Goal: Task Accomplishment & Management: Manage account settings

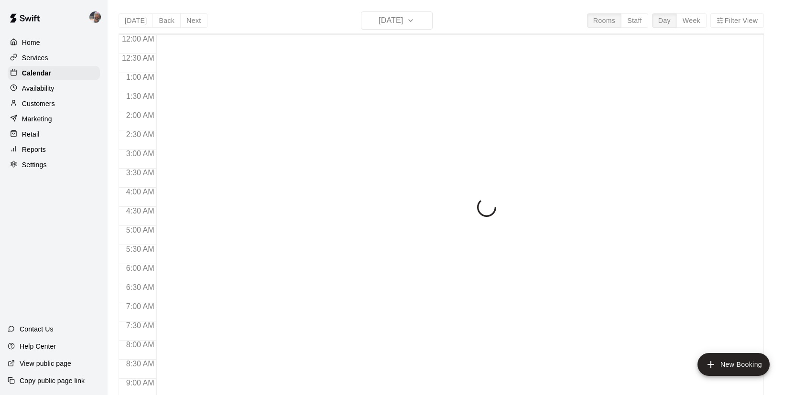
scroll to position [547, 0]
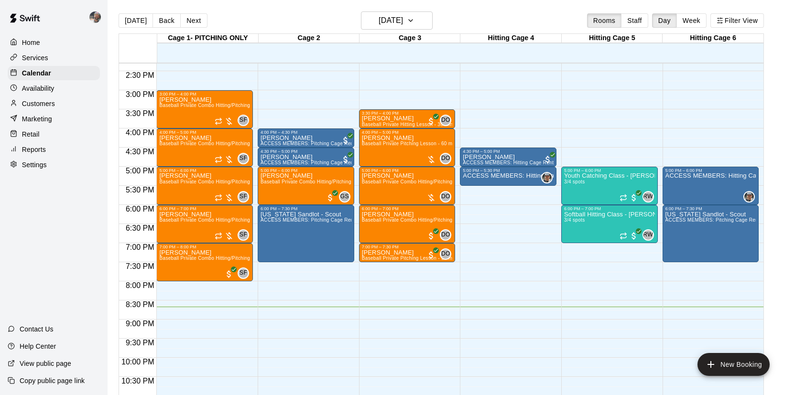
click at [40, 152] on p "Reports" at bounding box center [34, 150] width 24 height 10
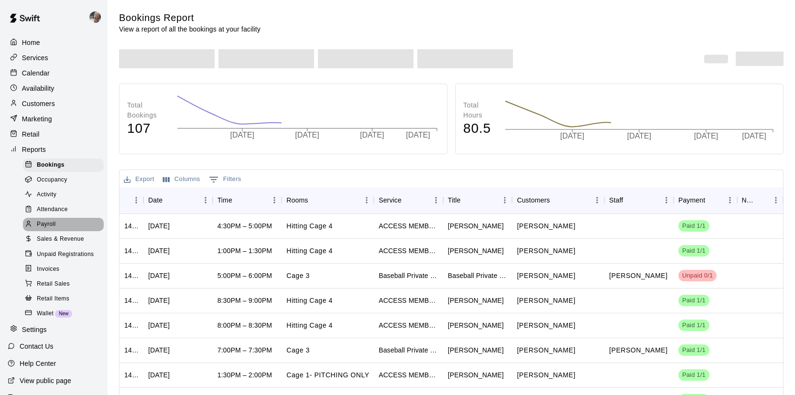
click at [58, 226] on div "Payroll" at bounding box center [63, 224] width 81 height 13
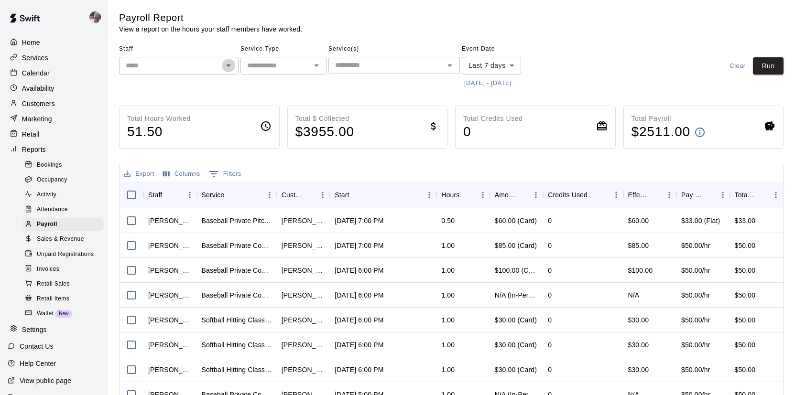
click at [228, 68] on icon "Open" at bounding box center [228, 65] width 11 height 11
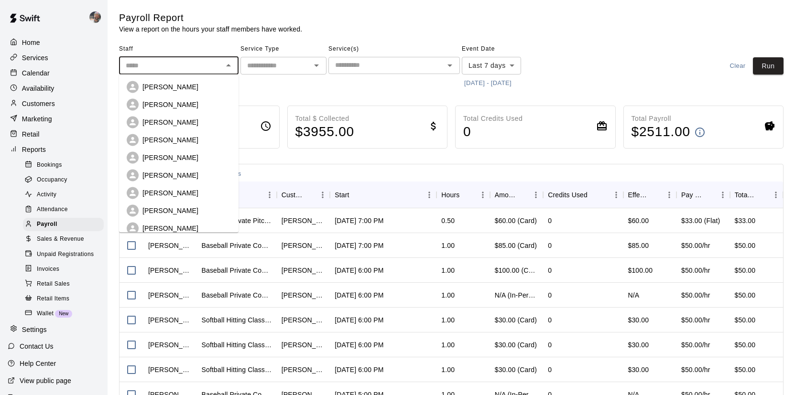
click at [181, 90] on p "[PERSON_NAME]" at bounding box center [170, 87] width 56 height 10
type input "**********"
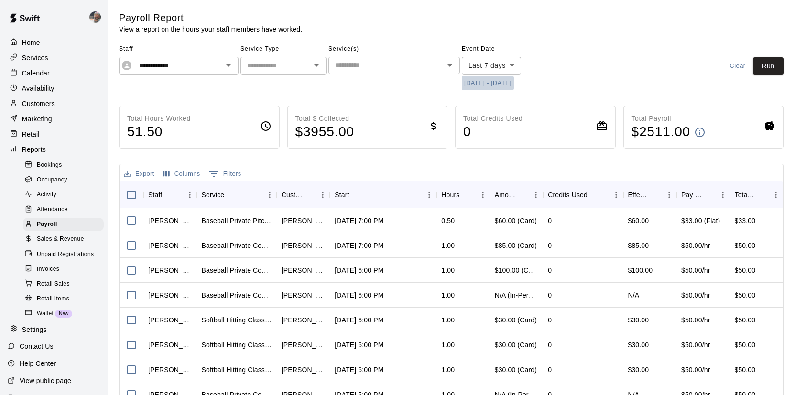
click at [507, 82] on button "[DATE] - [DATE]" at bounding box center [488, 83] width 52 height 15
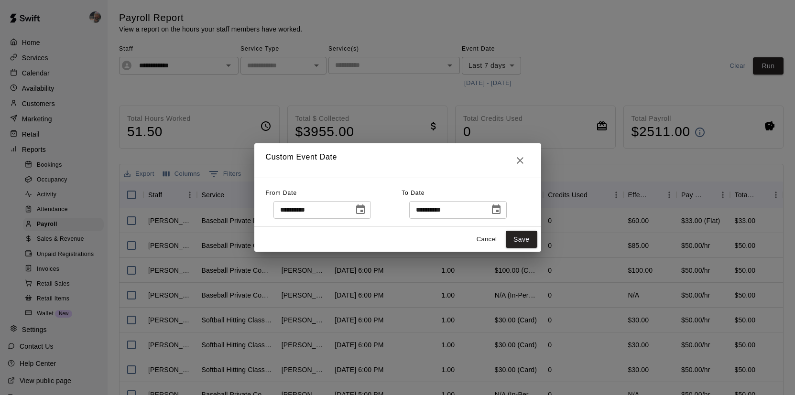
click at [369, 213] on button "Choose date, selected date is Sep 5, 2025" at bounding box center [360, 209] width 19 height 19
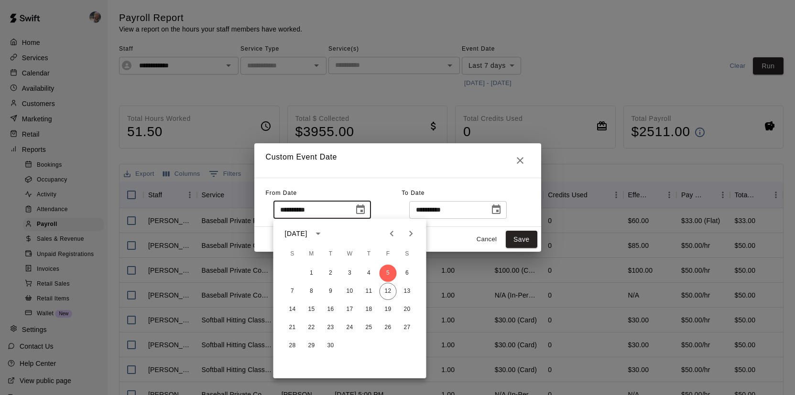
click at [392, 236] on icon "Previous month" at bounding box center [391, 233] width 11 height 11
click at [405, 342] on button "30" at bounding box center [407, 346] width 17 height 17
type input "**********"
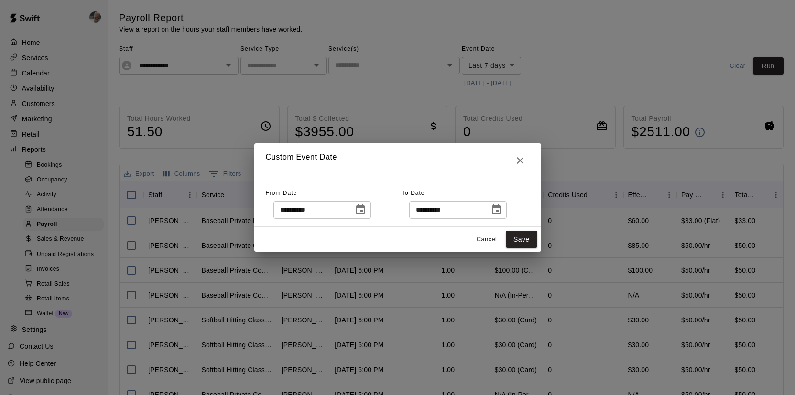
click at [499, 209] on icon "Choose date, selected date is Sep 12, 2025" at bounding box center [496, 209] width 11 height 11
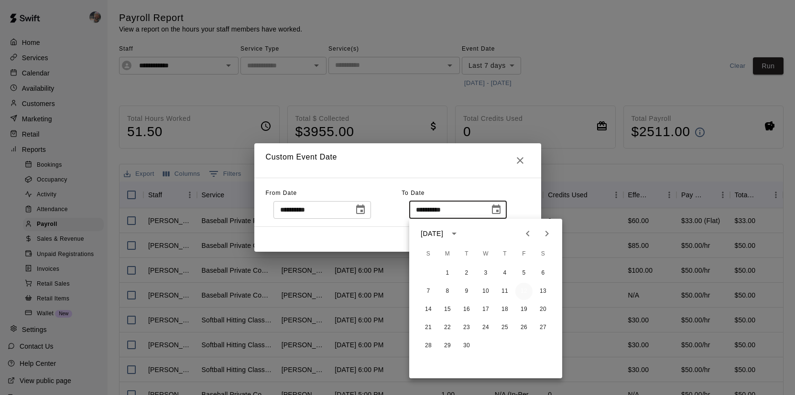
click at [524, 290] on button "12" at bounding box center [523, 291] width 17 height 17
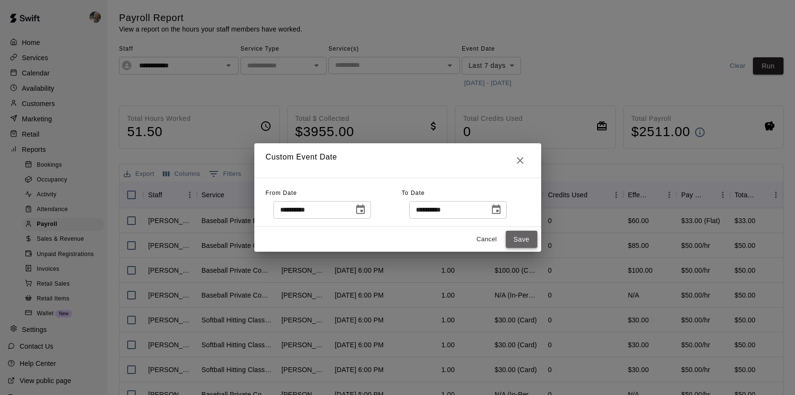
click at [517, 245] on button "Save" at bounding box center [522, 240] width 32 height 18
type input "******"
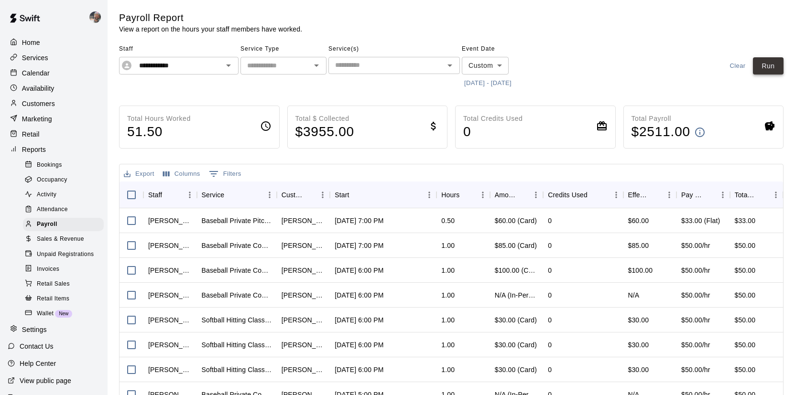
click at [770, 66] on button "Run" at bounding box center [768, 66] width 31 height 18
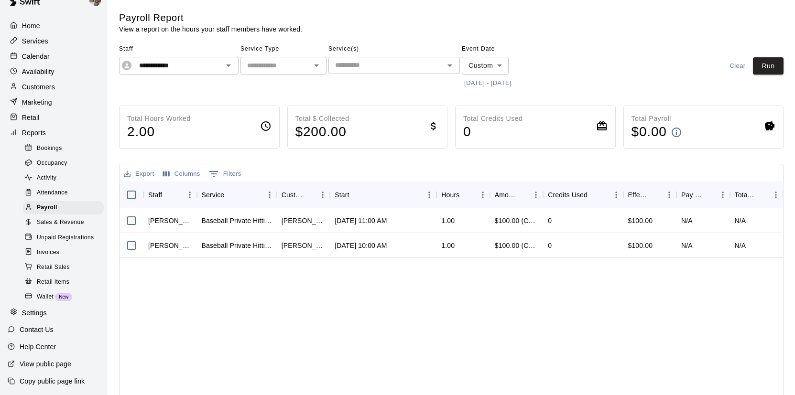
scroll to position [16, 0]
click at [44, 317] on p "Settings" at bounding box center [34, 314] width 25 height 10
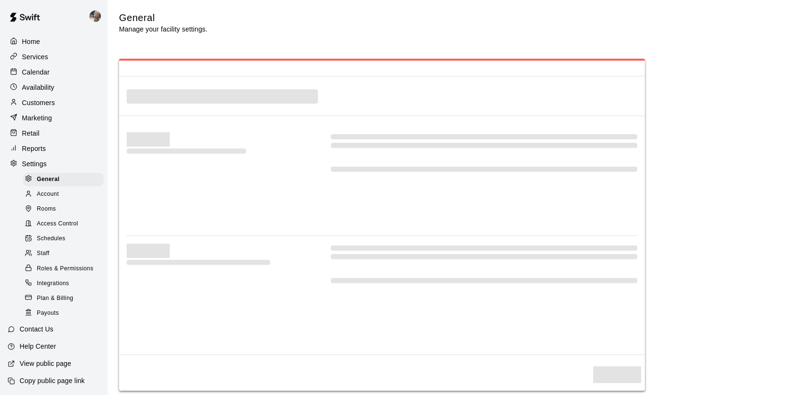
scroll to position [1, 0]
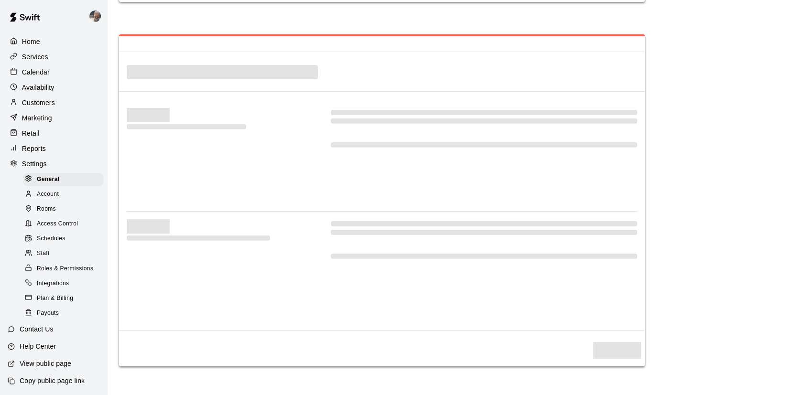
select select "**"
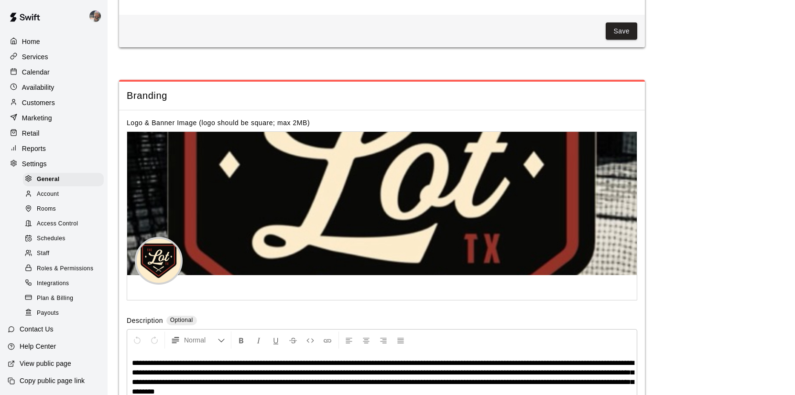
scroll to position [2163, 0]
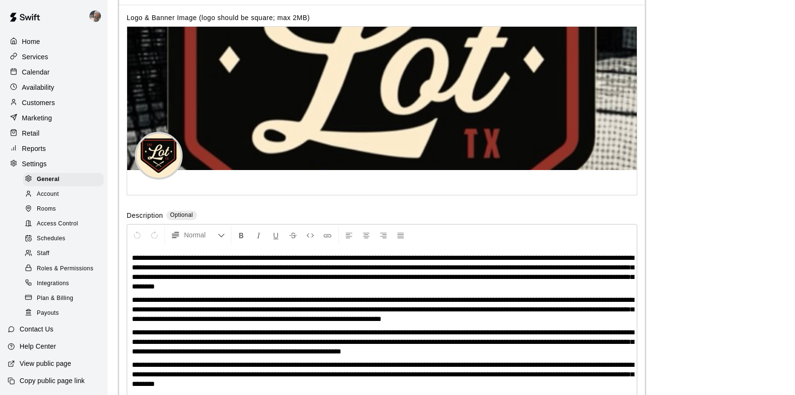
click at [63, 252] on div "Staff" at bounding box center [63, 253] width 81 height 13
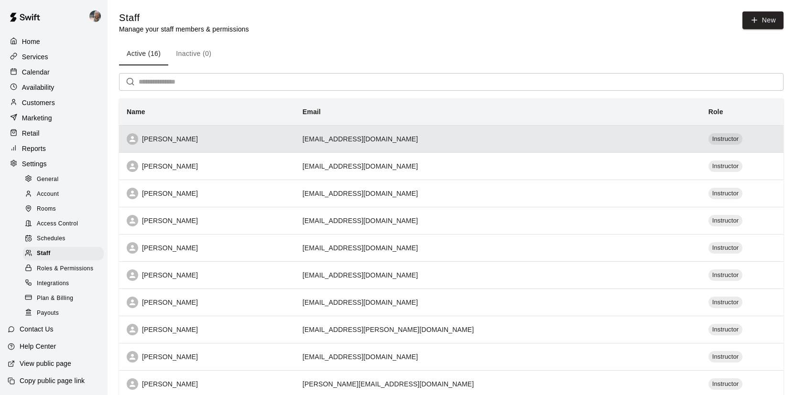
click at [184, 139] on div "[PERSON_NAME]" at bounding box center [207, 138] width 161 height 11
select select "**"
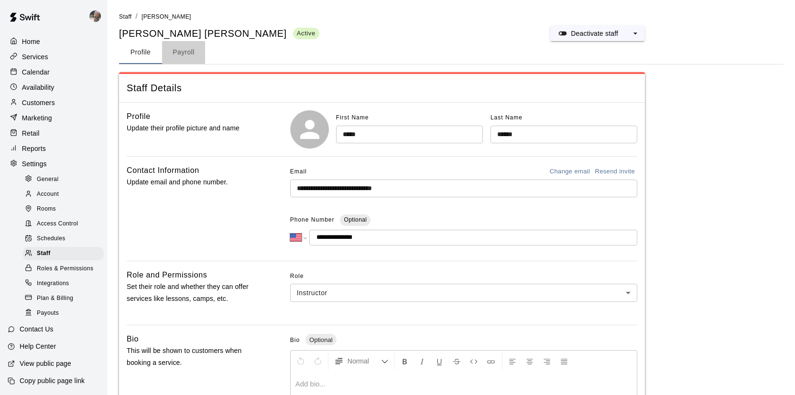
click at [190, 47] on button "Payroll" at bounding box center [183, 52] width 43 height 23
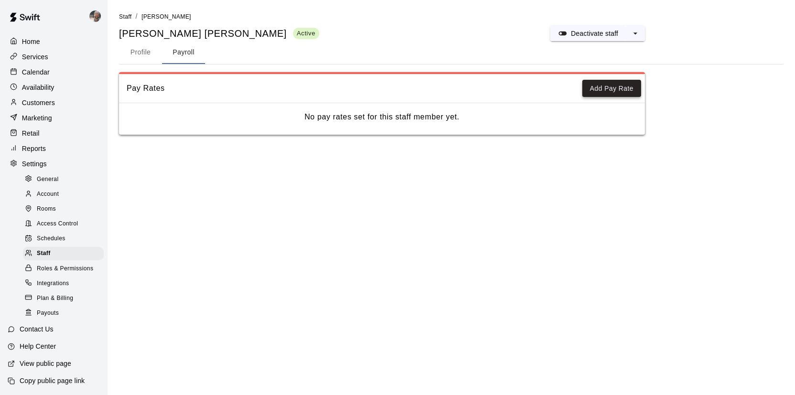
click at [605, 82] on button "Add Pay Rate" at bounding box center [611, 89] width 59 height 18
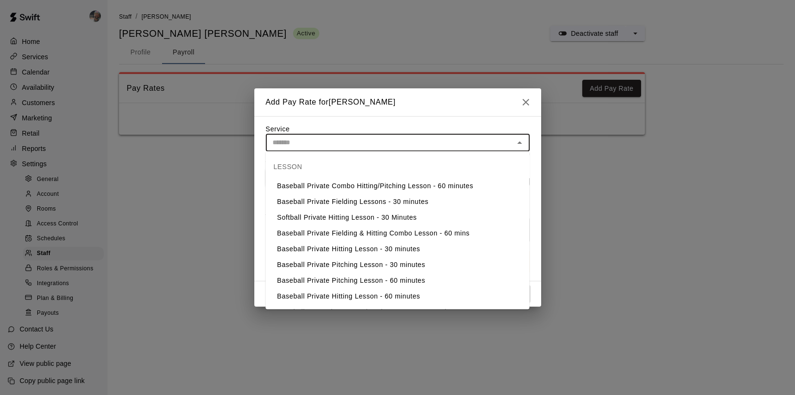
click at [379, 145] on input "text" at bounding box center [390, 143] width 242 height 12
click at [385, 177] on div "LESSON" at bounding box center [398, 166] width 264 height 23
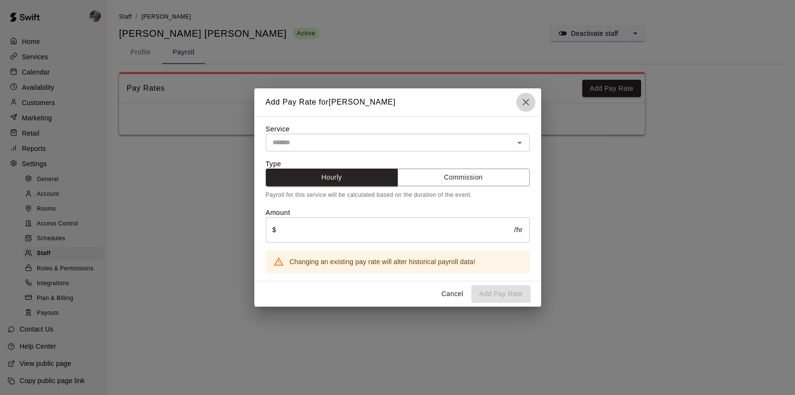
click at [524, 98] on icon "button" at bounding box center [525, 102] width 11 height 11
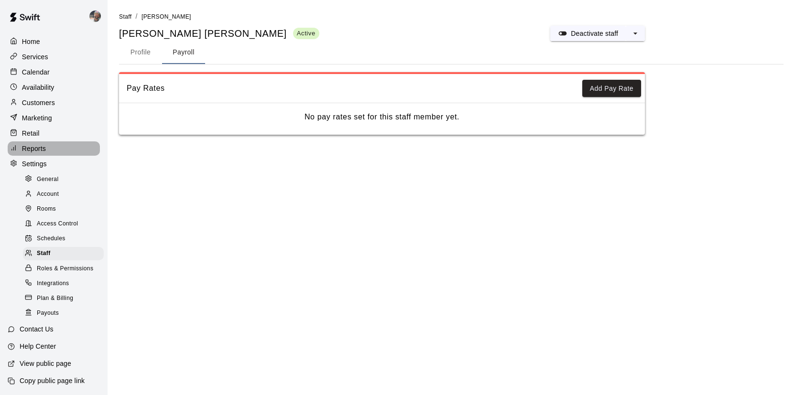
click at [46, 152] on div "Reports" at bounding box center [54, 149] width 92 height 14
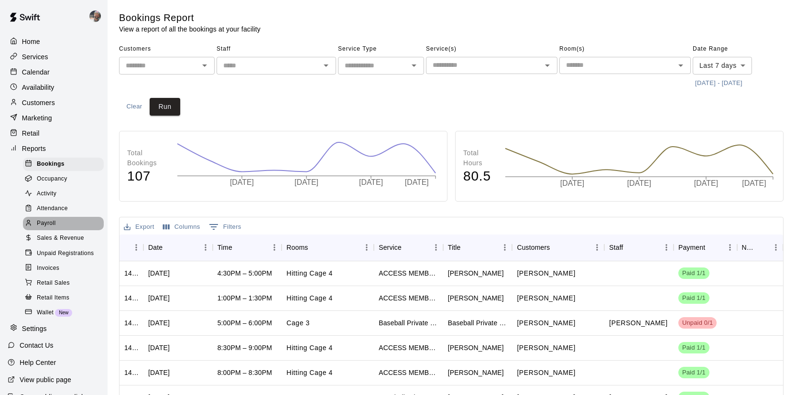
click at [71, 223] on div "Payroll" at bounding box center [63, 223] width 81 height 13
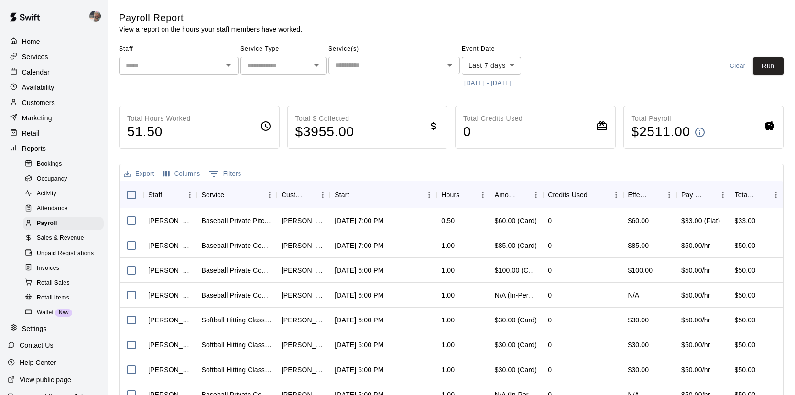
click at [229, 64] on icon "Open" at bounding box center [228, 65] width 11 height 11
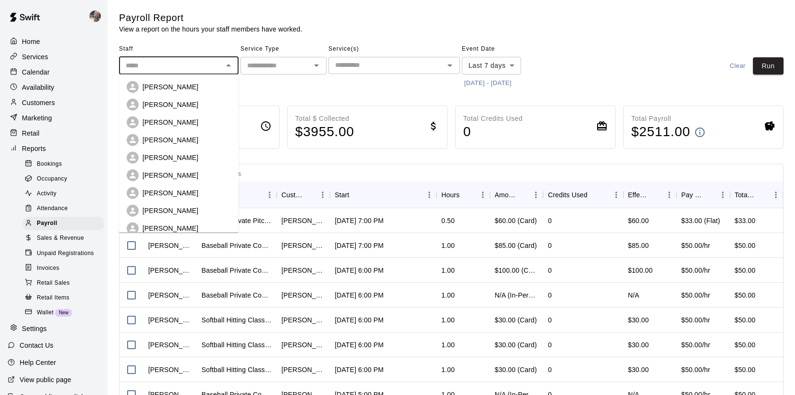
click at [201, 95] on li "[PERSON_NAME]" at bounding box center [179, 87] width 120 height 18
type input "**********"
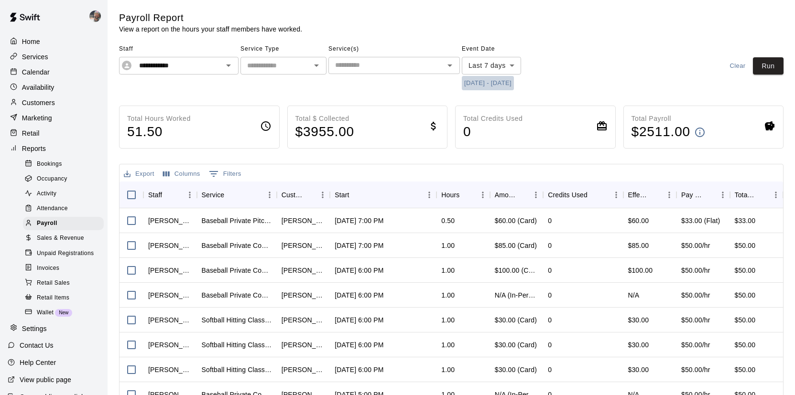
click at [500, 89] on button "[DATE] - [DATE]" at bounding box center [488, 83] width 52 height 15
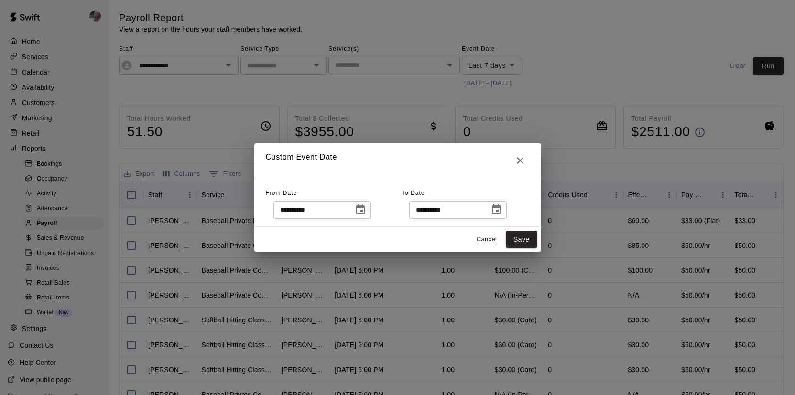
click at [365, 209] on icon "Choose date, selected date is Sep 5, 2025" at bounding box center [360, 210] width 9 height 10
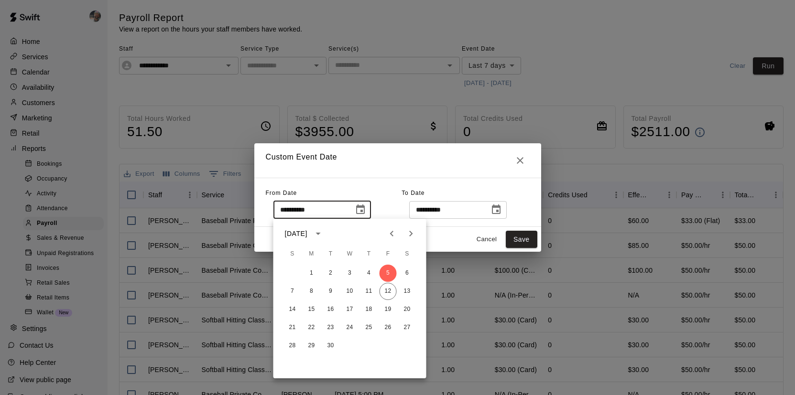
click at [393, 241] on button "Previous month" at bounding box center [391, 233] width 19 height 19
click at [408, 347] on button "30" at bounding box center [407, 346] width 17 height 17
type input "**********"
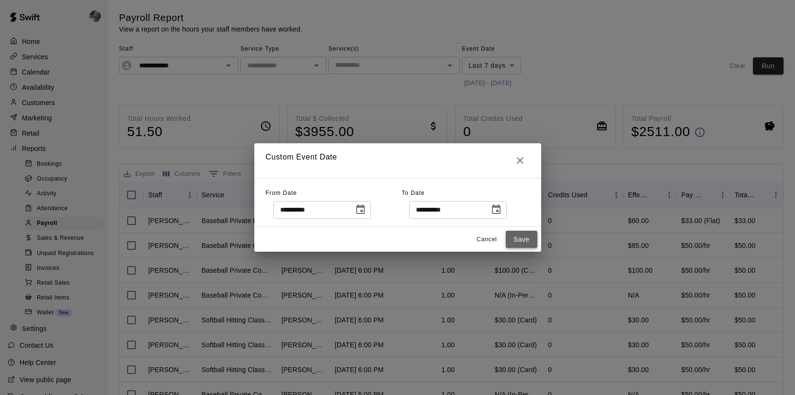
click at [515, 235] on button "Save" at bounding box center [522, 240] width 32 height 18
type input "******"
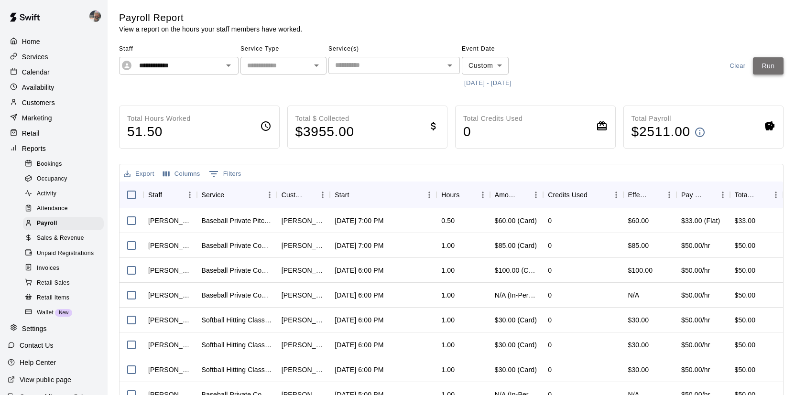
click at [772, 64] on button "Run" at bounding box center [768, 66] width 31 height 18
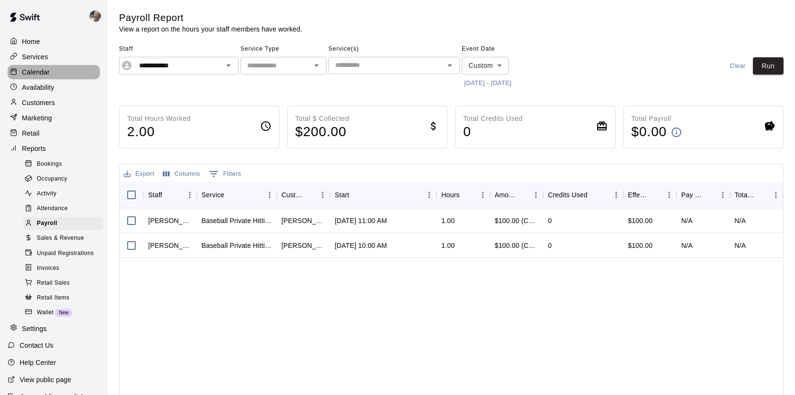
click at [59, 68] on div "Calendar" at bounding box center [54, 72] width 92 height 14
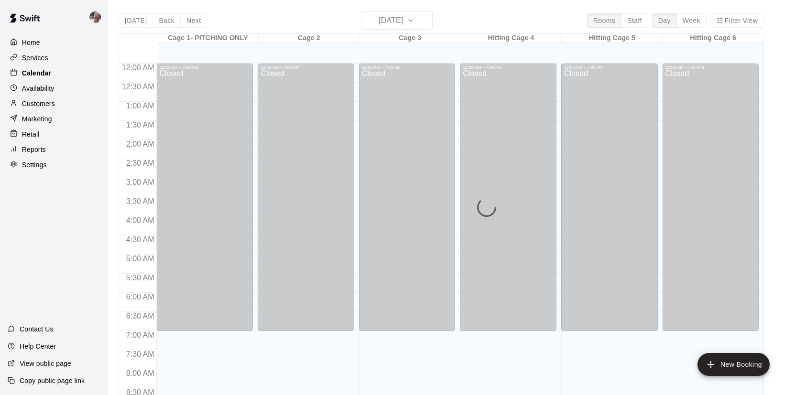
scroll to position [547, 0]
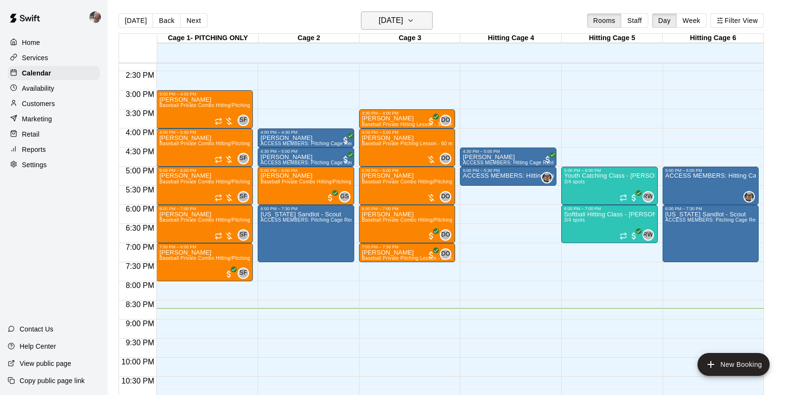
click at [403, 17] on h6 "[DATE]" at bounding box center [391, 20] width 24 height 13
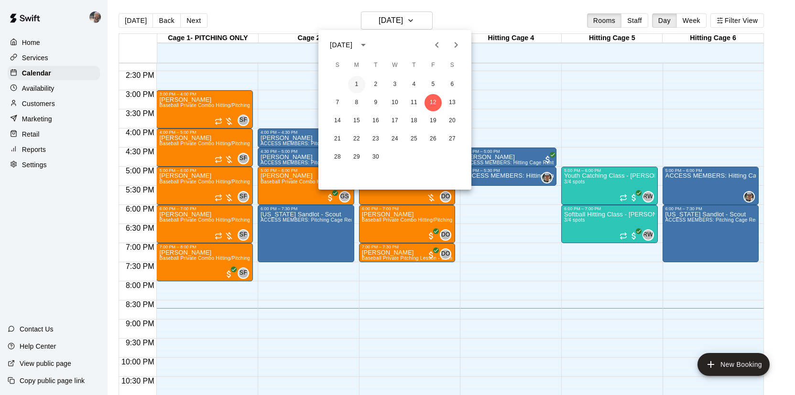
click at [354, 82] on button "1" at bounding box center [356, 84] width 17 height 17
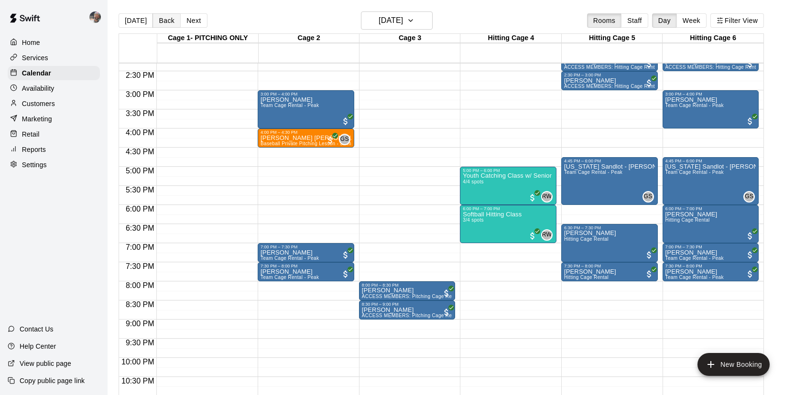
click at [169, 24] on button "Back" at bounding box center [167, 20] width 28 height 14
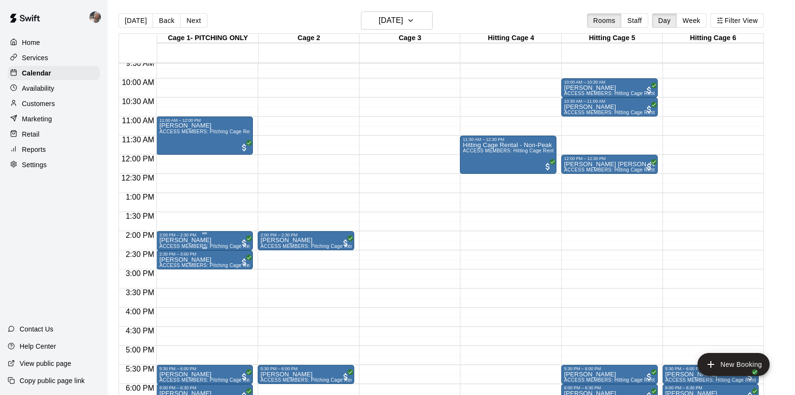
scroll to position [362, 0]
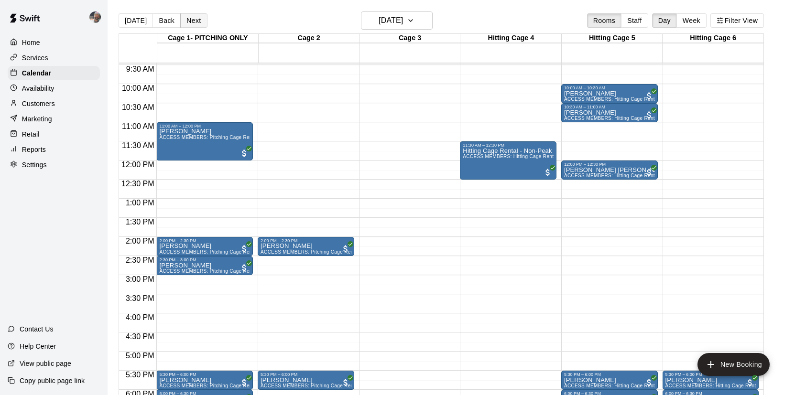
click at [189, 24] on button "Next" at bounding box center [193, 20] width 27 height 14
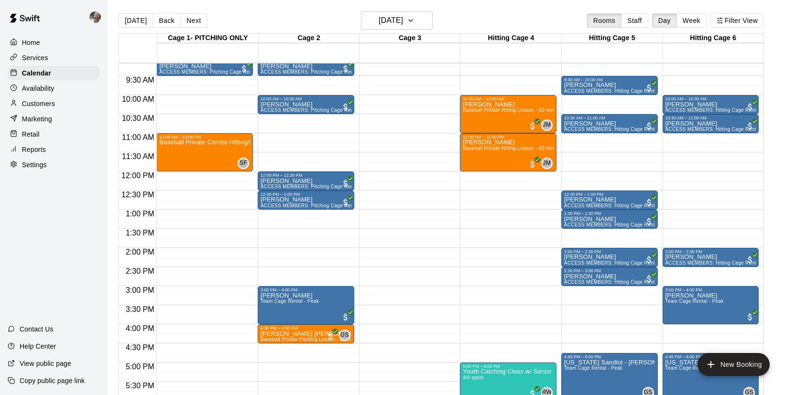
scroll to position [287, 0]
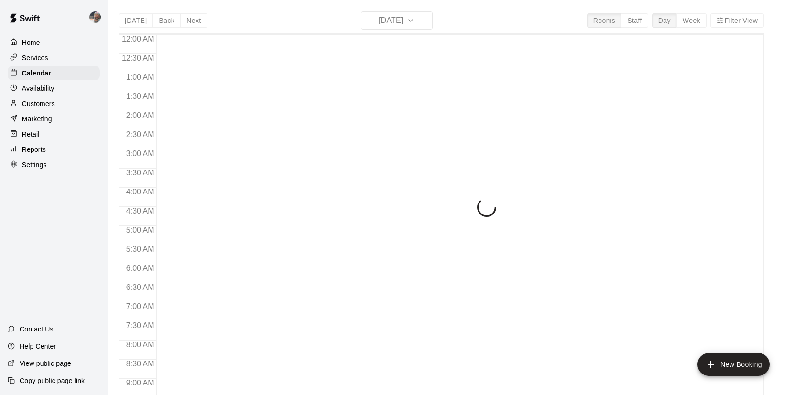
scroll to position [547, 0]
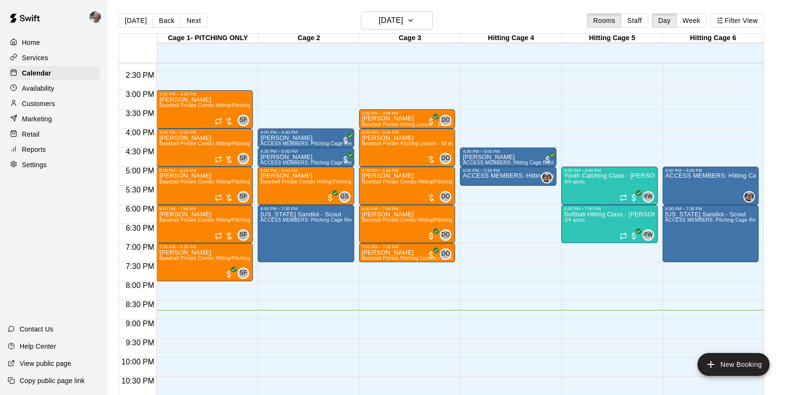
click at [60, 152] on div "Reports" at bounding box center [54, 149] width 92 height 14
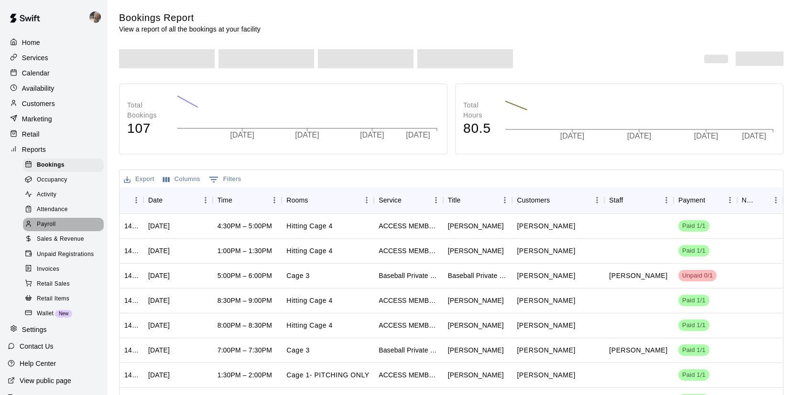
click at [49, 225] on span "Payroll" at bounding box center [46, 225] width 19 height 10
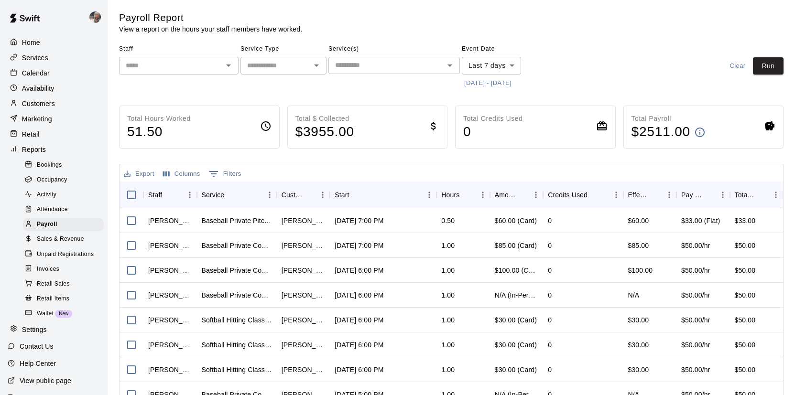
click at [229, 66] on icon "Open" at bounding box center [228, 65] width 11 height 11
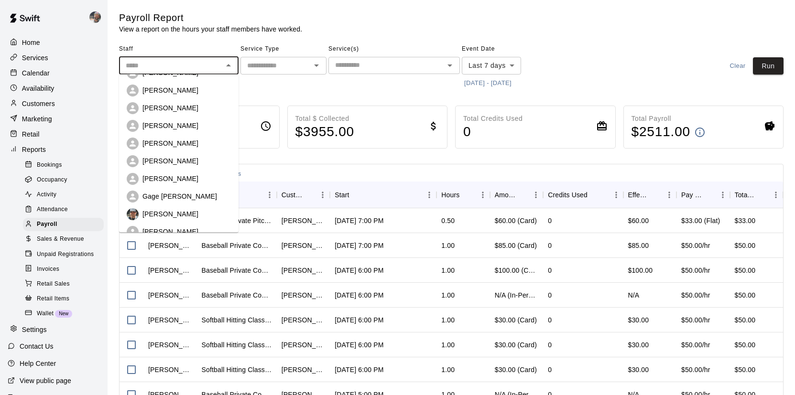
scroll to position [107, 0]
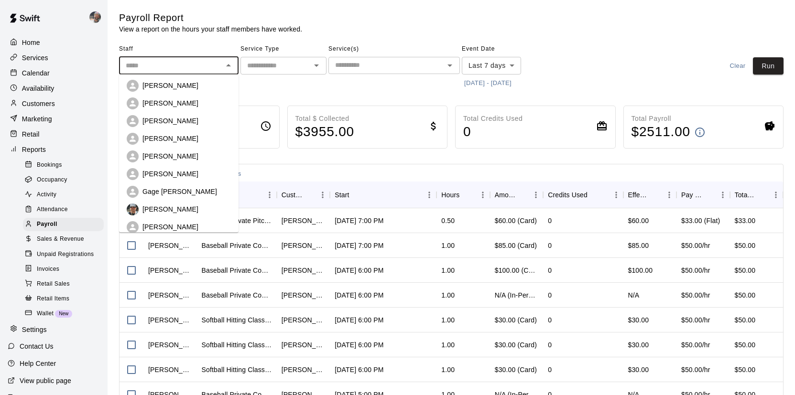
click at [178, 173] on p "[PERSON_NAME]" at bounding box center [170, 175] width 56 height 10
type input "**********"
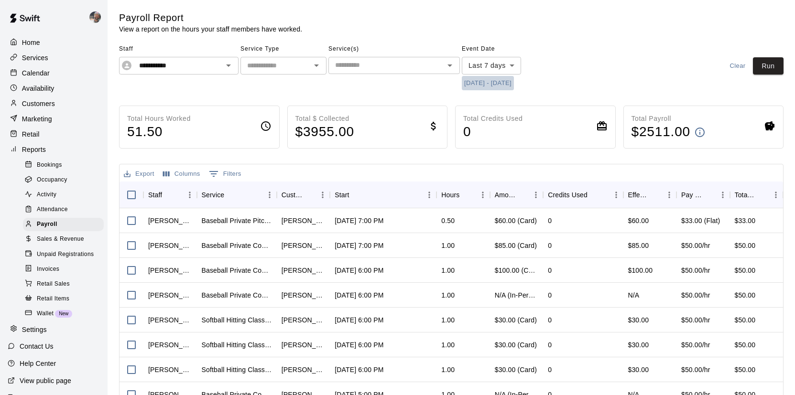
click at [480, 80] on button "[DATE] - [DATE]" at bounding box center [488, 83] width 52 height 15
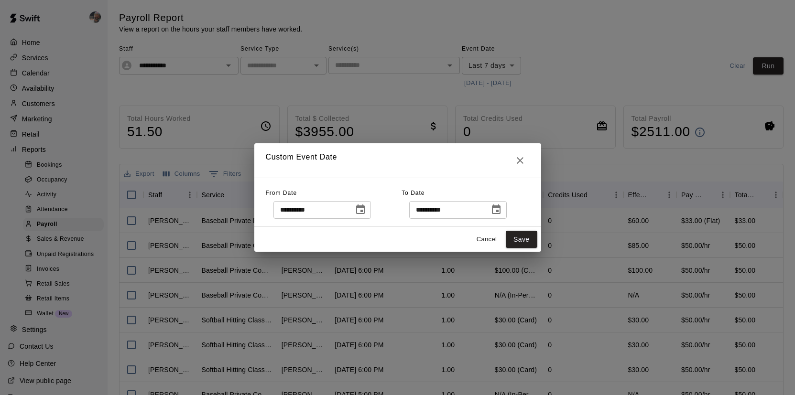
click at [370, 210] on button "Choose date, selected date is Sep 5, 2025" at bounding box center [360, 209] width 19 height 19
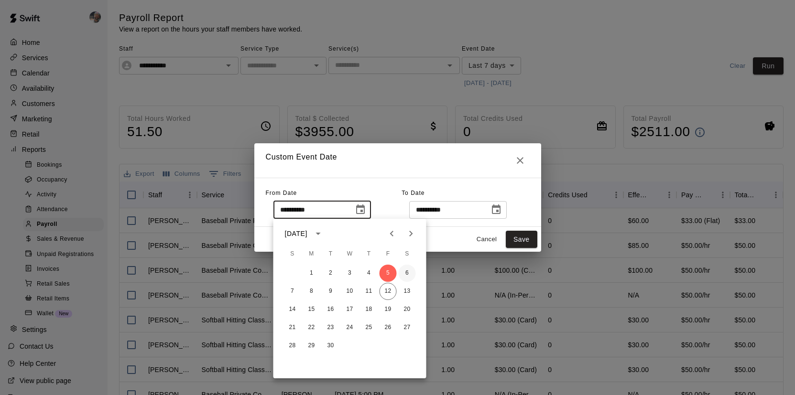
click at [406, 270] on button "6" at bounding box center [407, 273] width 17 height 17
type input "**********"
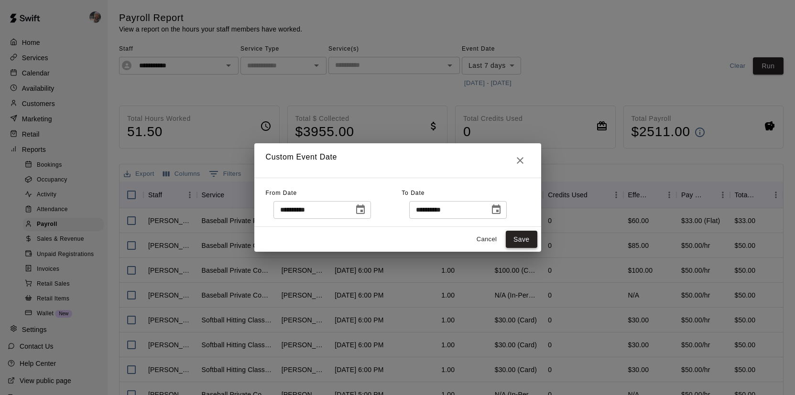
click at [518, 240] on button "Save" at bounding box center [522, 240] width 32 height 18
type input "******"
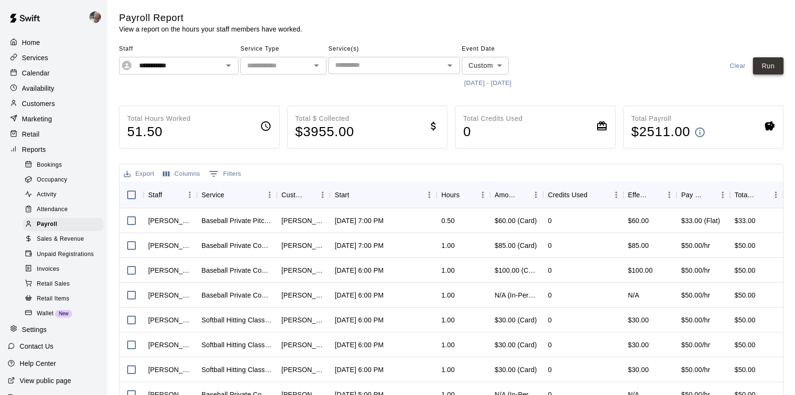
click at [770, 63] on button "Run" at bounding box center [768, 66] width 31 height 18
click at [232, 68] on icon "Open" at bounding box center [228, 65] width 11 height 11
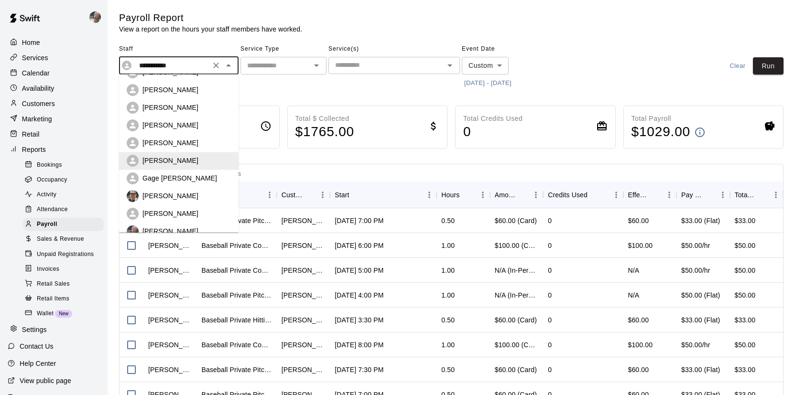
scroll to position [121, 0]
click at [186, 177] on p "Gage [PERSON_NAME]" at bounding box center [179, 178] width 75 height 10
type input "**********"
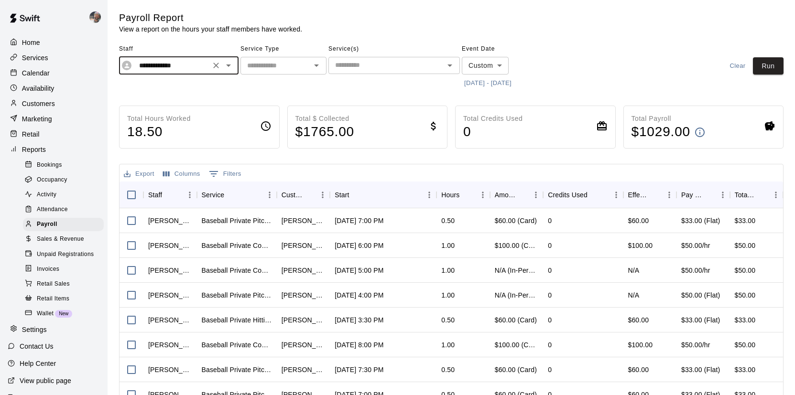
click at [503, 84] on button "[DATE] - [DATE]" at bounding box center [488, 83] width 52 height 15
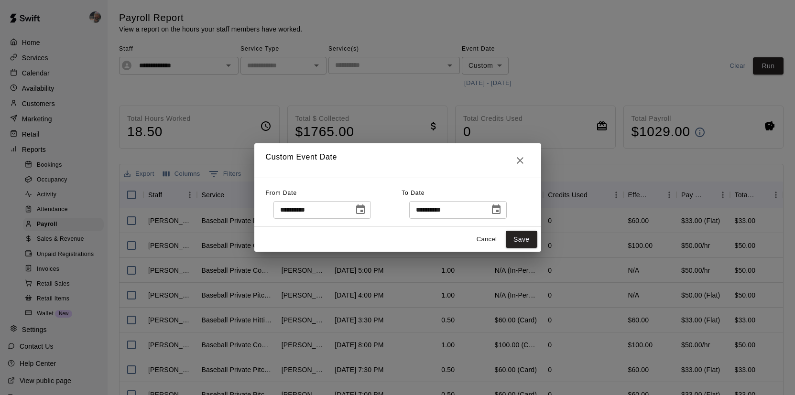
click at [359, 207] on icon "Choose date, selected date is Sep 6, 2025" at bounding box center [360, 210] width 9 height 10
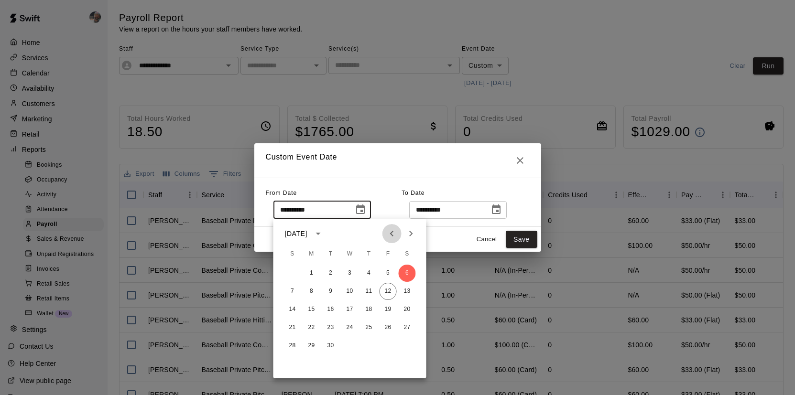
click at [393, 232] on icon "Previous month" at bounding box center [391, 233] width 11 height 11
click at [408, 347] on button "30" at bounding box center [407, 346] width 17 height 17
type input "**********"
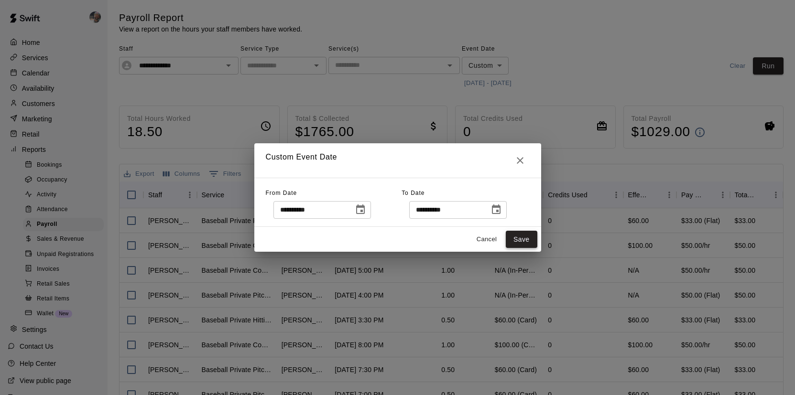
click at [529, 240] on button "Save" at bounding box center [522, 240] width 32 height 18
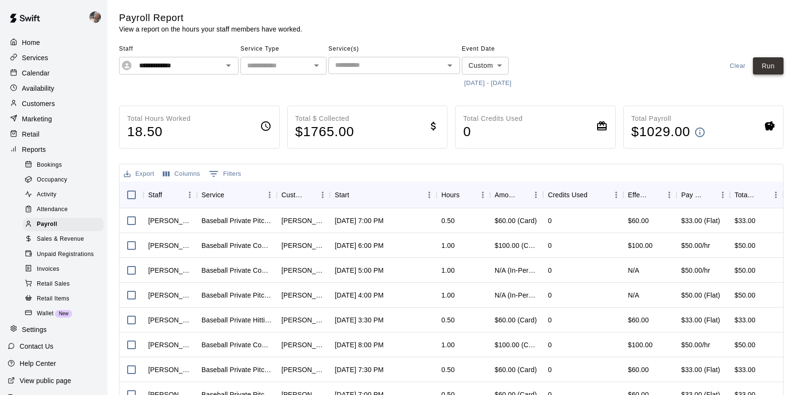
click at [757, 72] on button "Run" at bounding box center [768, 66] width 31 height 18
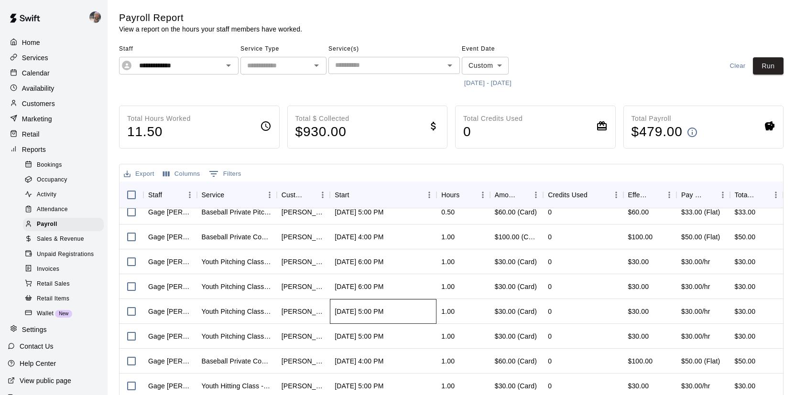
scroll to position [0, 0]
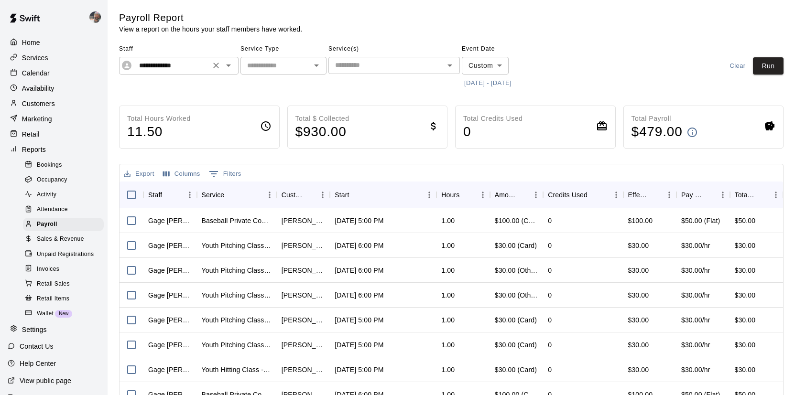
click at [230, 69] on icon "Open" at bounding box center [228, 65] width 11 height 11
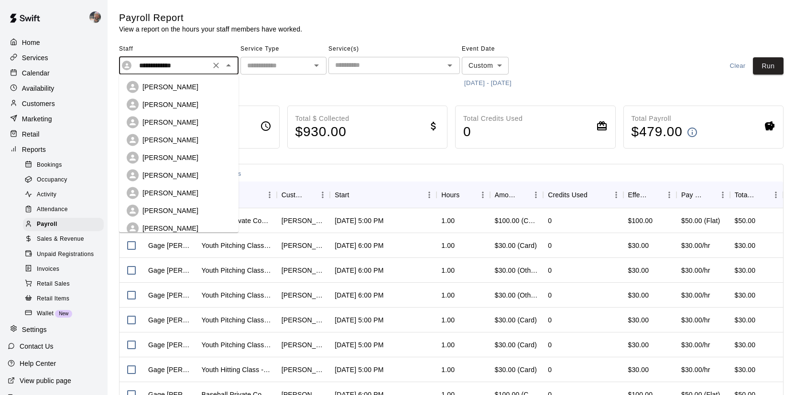
click at [210, 103] on div "[PERSON_NAME]" at bounding box center [186, 105] width 88 height 10
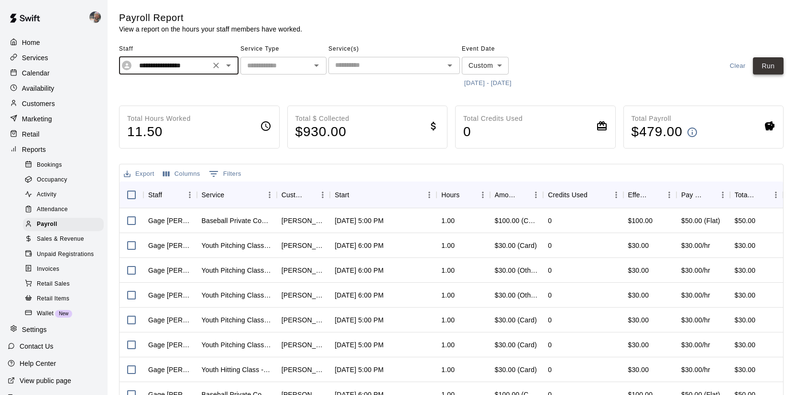
click at [763, 66] on button "Run" at bounding box center [768, 66] width 31 height 18
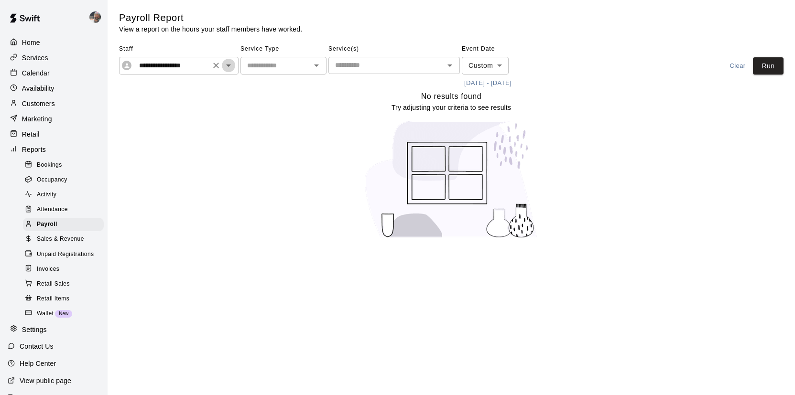
click at [230, 64] on icon "Open" at bounding box center [228, 65] width 11 height 11
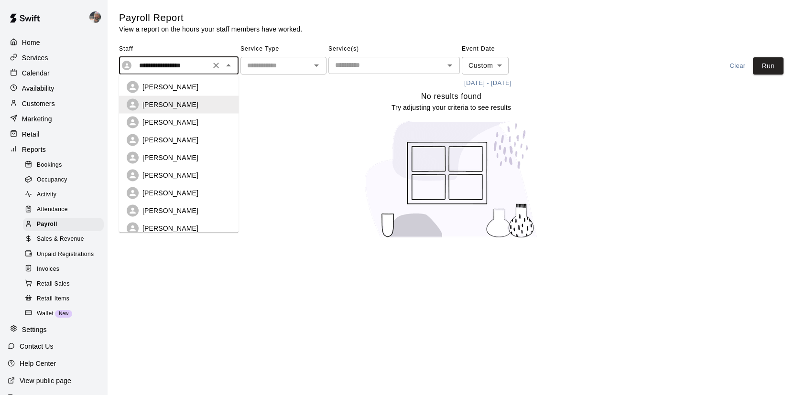
click at [209, 117] on div "[PERSON_NAME]" at bounding box center [179, 123] width 104 height 12
type input "**********"
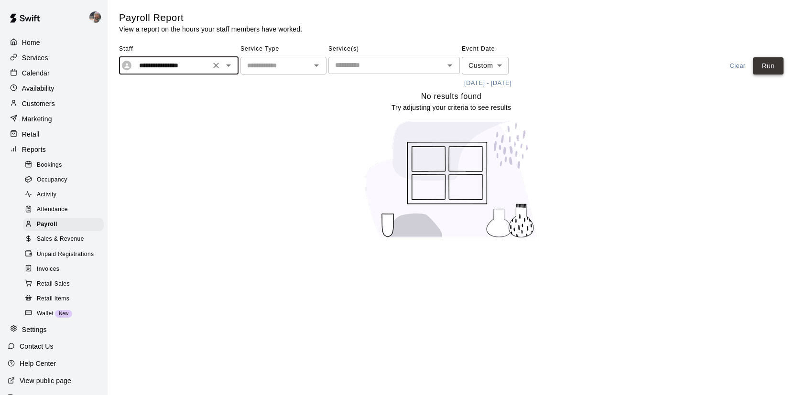
click at [762, 61] on button "Run" at bounding box center [768, 66] width 31 height 18
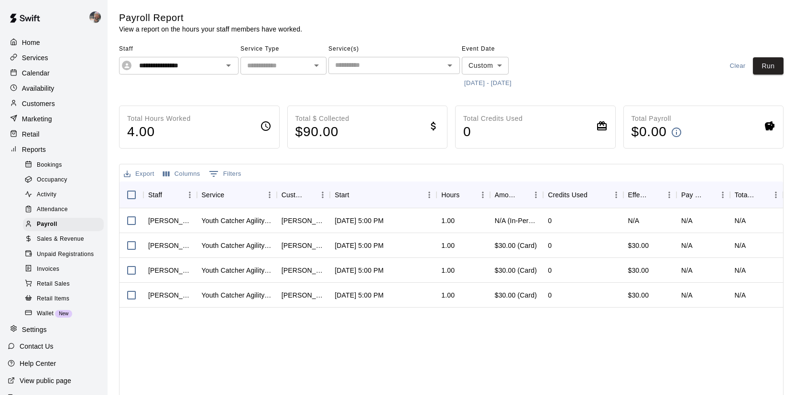
drag, startPoint x: 46, startPoint y: 328, endPoint x: 88, endPoint y: 9, distance: 321.6
click at [0, 0] on div "Home Services Calendar Availability Customers Marketing Retail Reports Bookings…" at bounding box center [54, 169] width 108 height 338
click at [765, 65] on button "Run" at bounding box center [768, 66] width 31 height 18
click at [218, 66] on icon "Clear" at bounding box center [216, 66] width 10 height 10
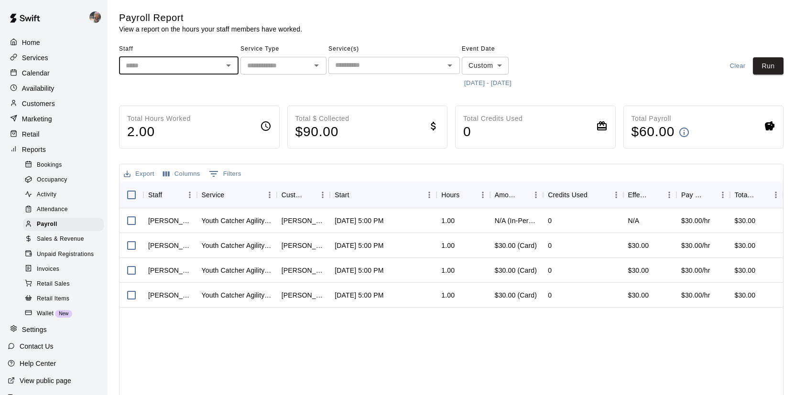
click at [231, 65] on icon "Open" at bounding box center [228, 65] width 11 height 11
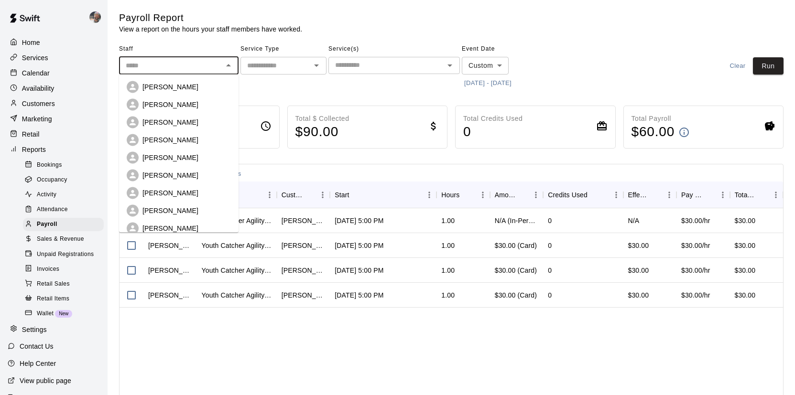
click at [209, 89] on div "[PERSON_NAME]" at bounding box center [186, 87] width 88 height 10
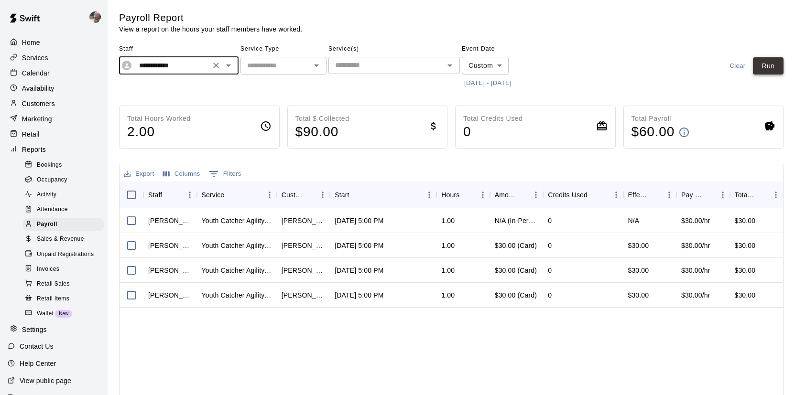
click at [764, 62] on button "Run" at bounding box center [768, 66] width 31 height 18
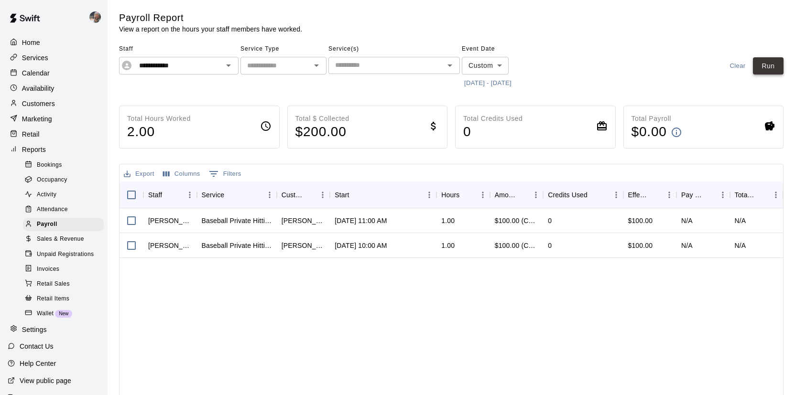
click at [766, 64] on button "Run" at bounding box center [768, 66] width 31 height 18
click at [229, 70] on icon "Open" at bounding box center [228, 65] width 11 height 11
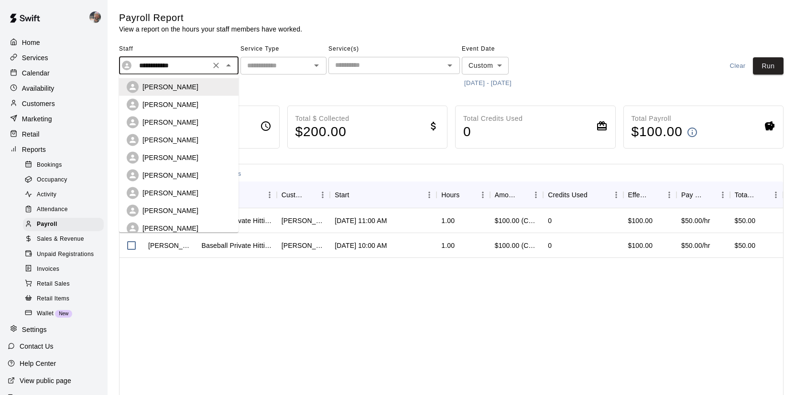
click at [192, 152] on div "[PERSON_NAME]" at bounding box center [179, 158] width 104 height 12
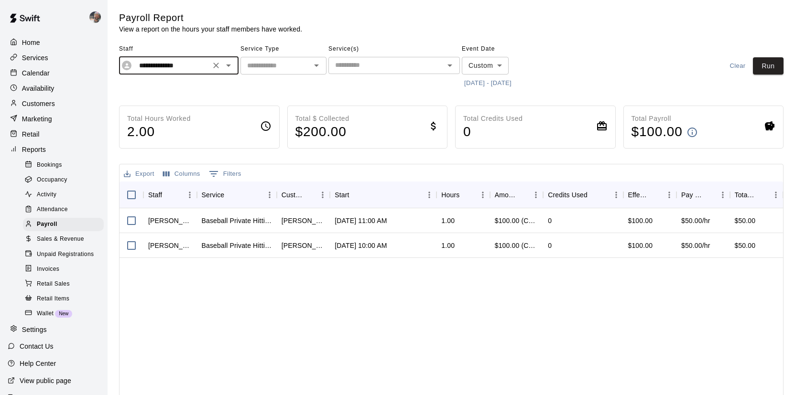
click at [231, 65] on icon "Open" at bounding box center [228, 65] width 11 height 11
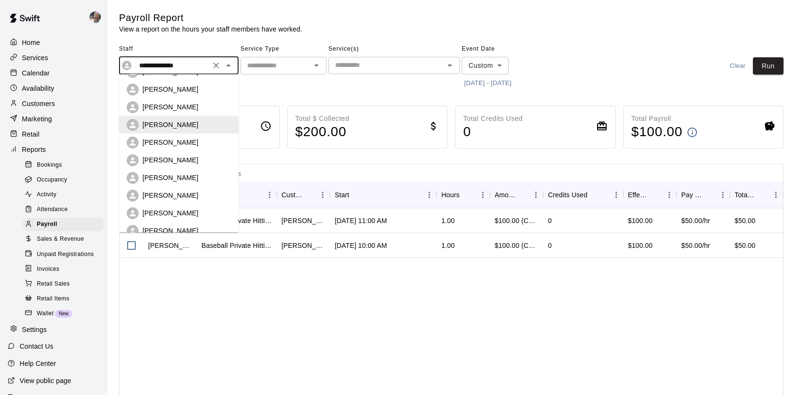
scroll to position [34, 0]
click at [175, 194] on p "[PERSON_NAME]" at bounding box center [170, 195] width 56 height 10
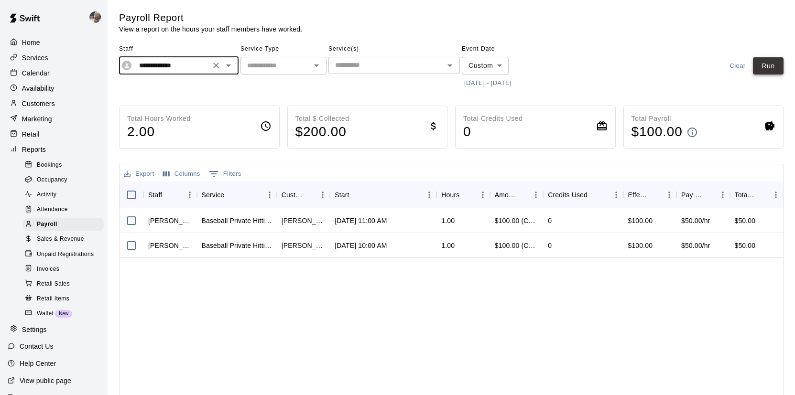
click at [762, 60] on button "Run" at bounding box center [768, 66] width 31 height 18
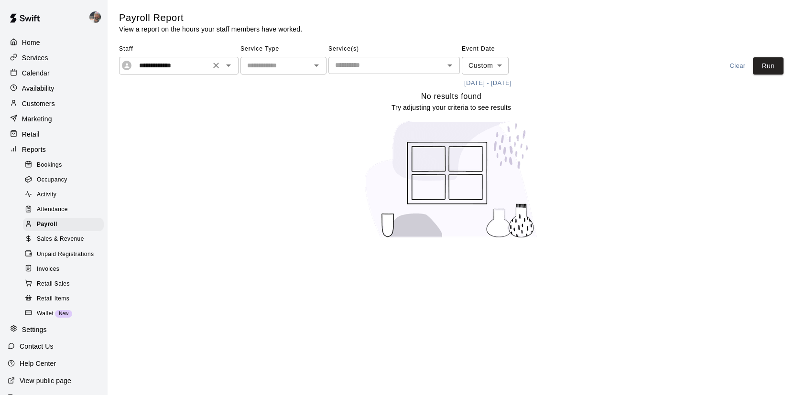
click at [230, 61] on icon "Open" at bounding box center [228, 65] width 11 height 11
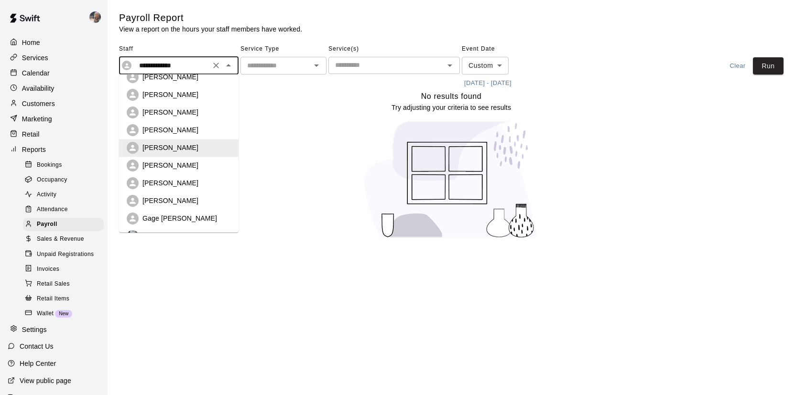
scroll to position [84, 0]
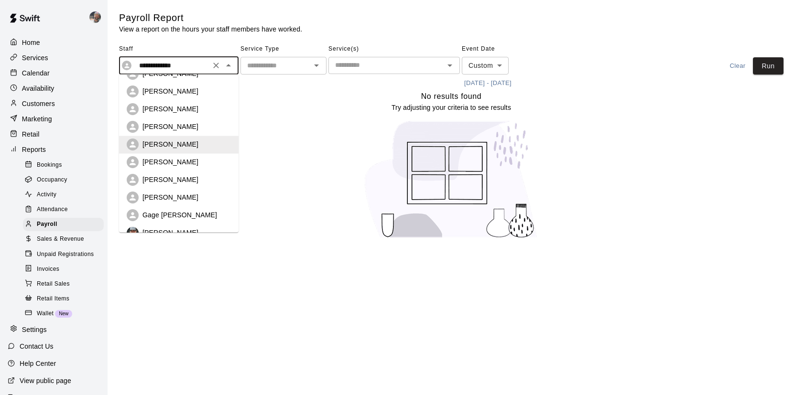
click at [190, 178] on p "[PERSON_NAME]" at bounding box center [170, 180] width 56 height 10
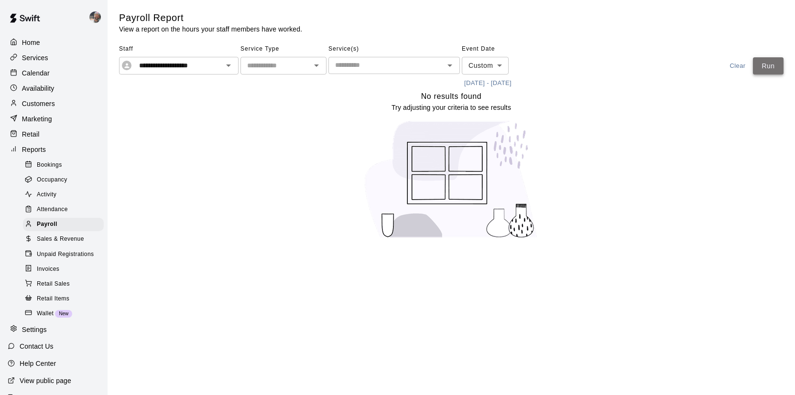
click at [772, 66] on button "Run" at bounding box center [768, 66] width 31 height 18
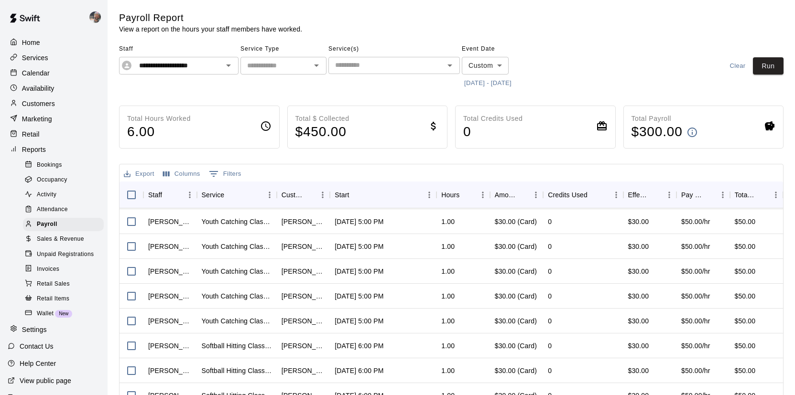
scroll to position [133, 0]
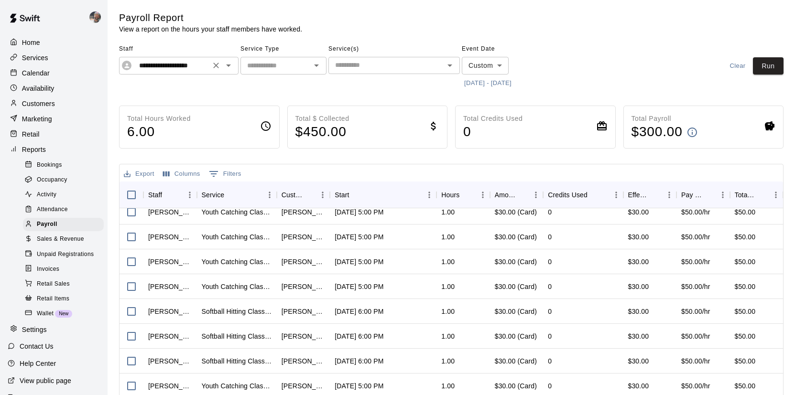
click at [227, 66] on icon "Open" at bounding box center [228, 65] width 11 height 11
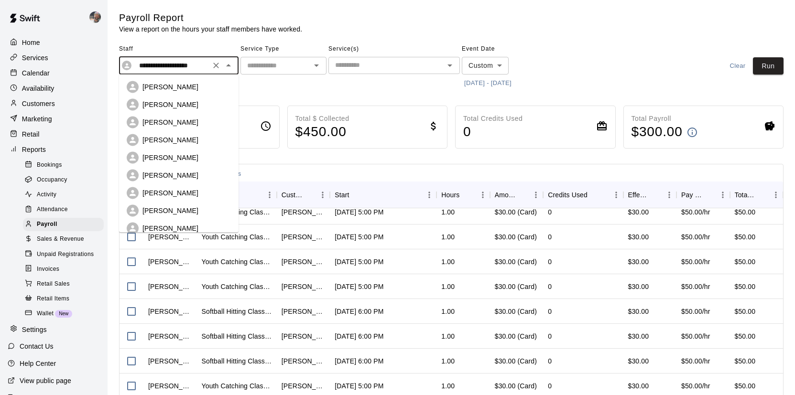
scroll to position [40, 0]
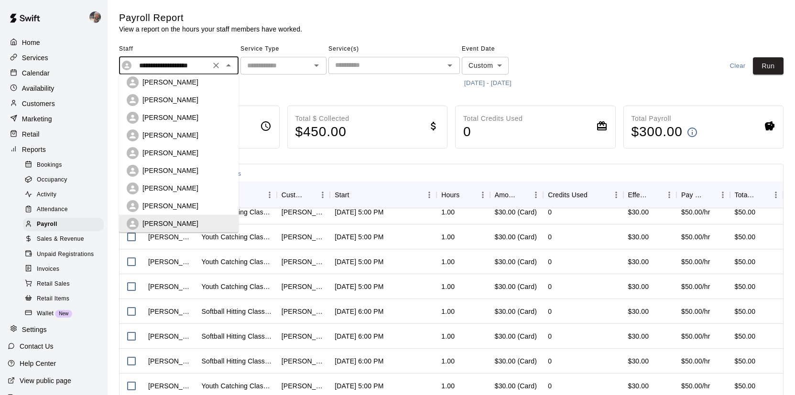
click at [197, 102] on div "[PERSON_NAME]" at bounding box center [186, 100] width 88 height 10
type input "**********"
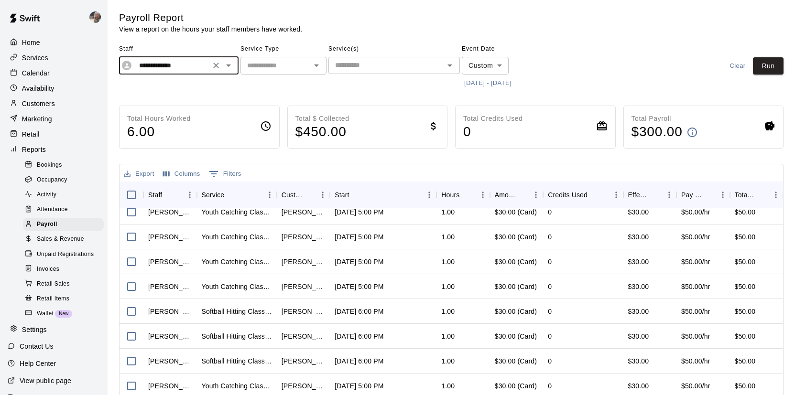
click at [479, 80] on button "[DATE] - [DATE]" at bounding box center [488, 83] width 52 height 15
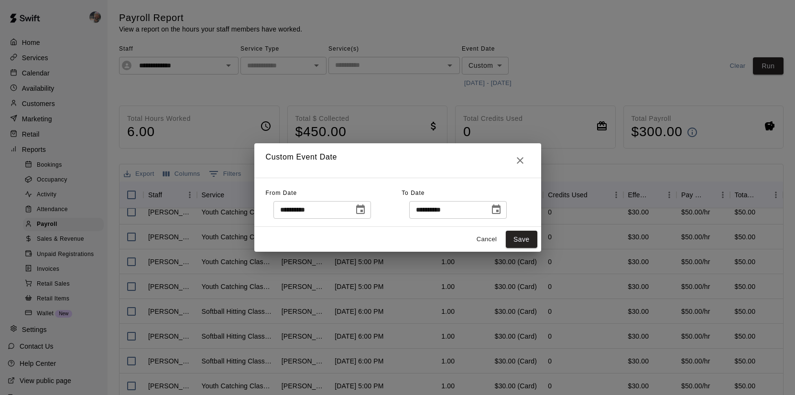
click at [363, 208] on icon "Choose date, selected date is Aug 30, 2025" at bounding box center [360, 209] width 11 height 11
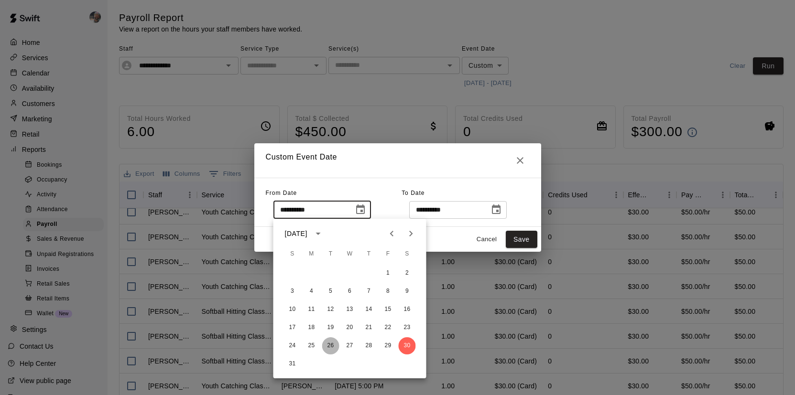
click at [326, 345] on button "26" at bounding box center [330, 346] width 17 height 17
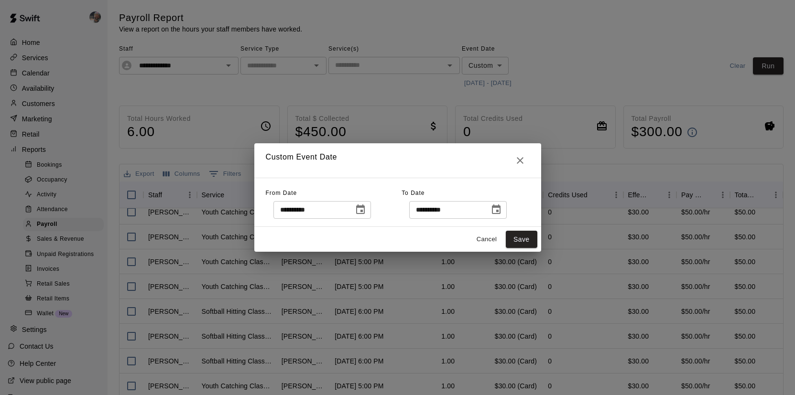
click at [365, 215] on icon "Choose date, selected date is Aug 26, 2025" at bounding box center [360, 209] width 11 height 11
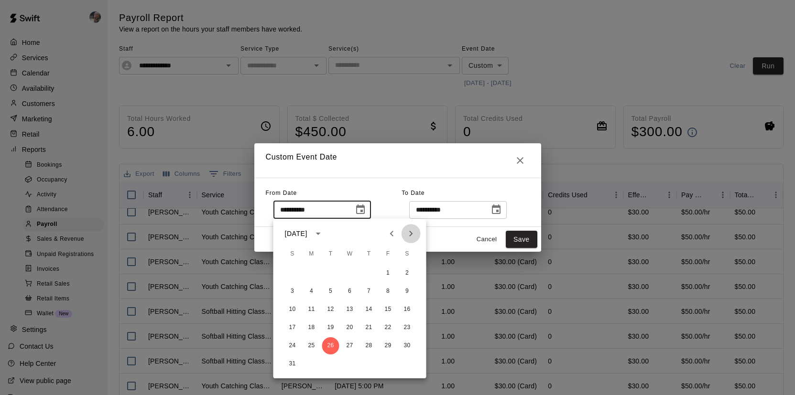
click at [413, 235] on icon "Next month" at bounding box center [410, 233] width 11 height 11
click at [293, 292] on button "7" at bounding box center [292, 291] width 17 height 17
type input "**********"
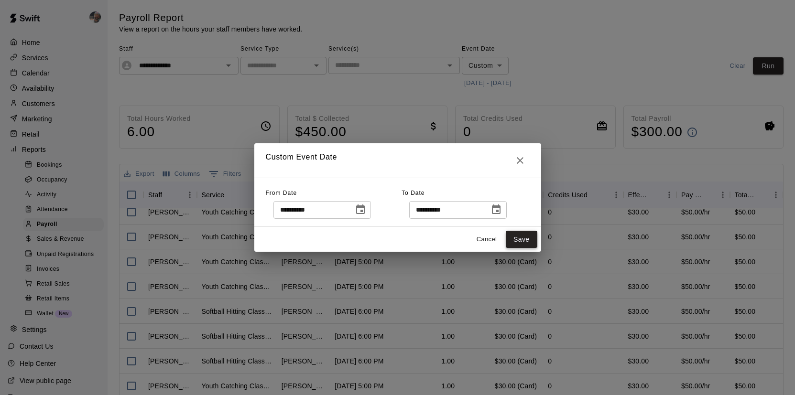
click at [530, 237] on button "Save" at bounding box center [522, 240] width 32 height 18
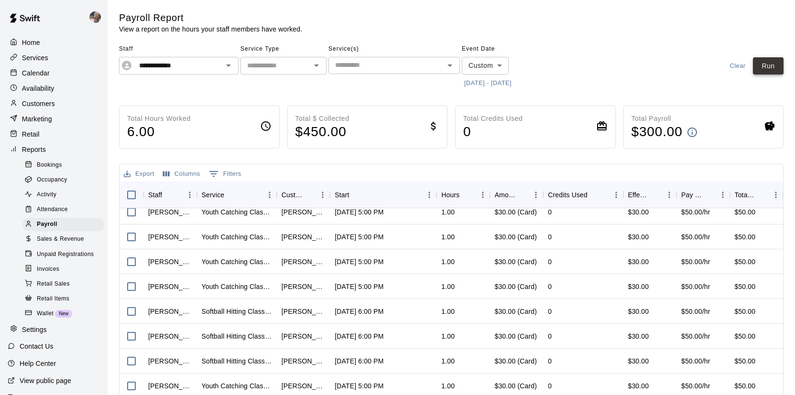
click at [761, 62] on button "Run" at bounding box center [768, 66] width 31 height 18
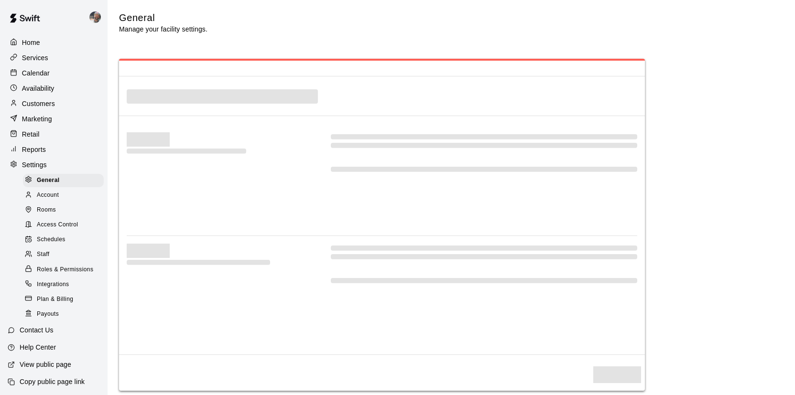
select select "**"
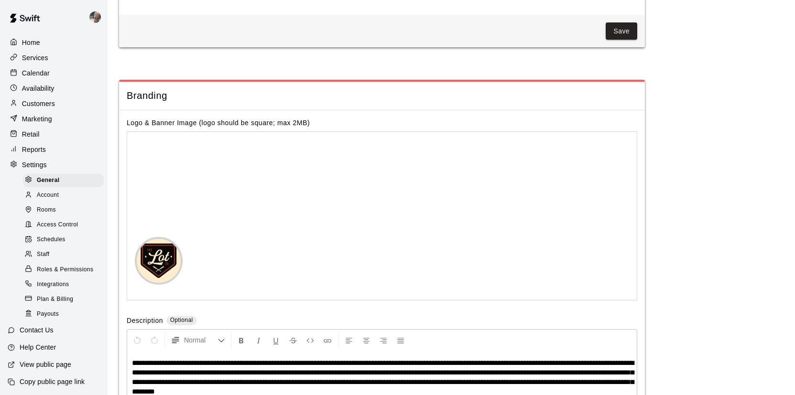
scroll to position [2163, 0]
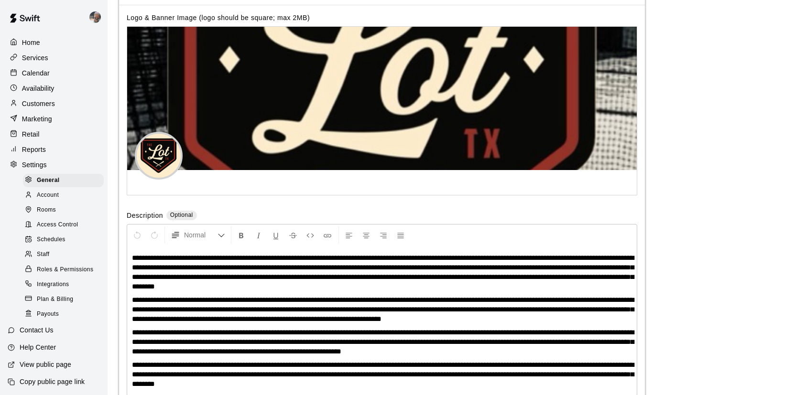
click at [58, 251] on div "Staff" at bounding box center [63, 254] width 81 height 13
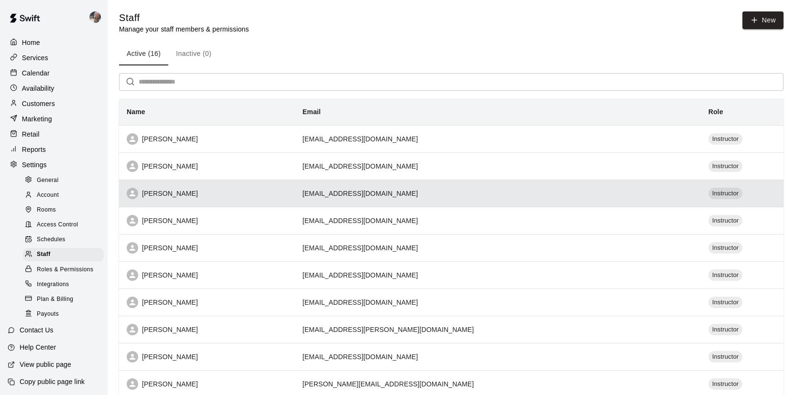
click at [205, 190] on div "[PERSON_NAME]" at bounding box center [207, 193] width 161 height 11
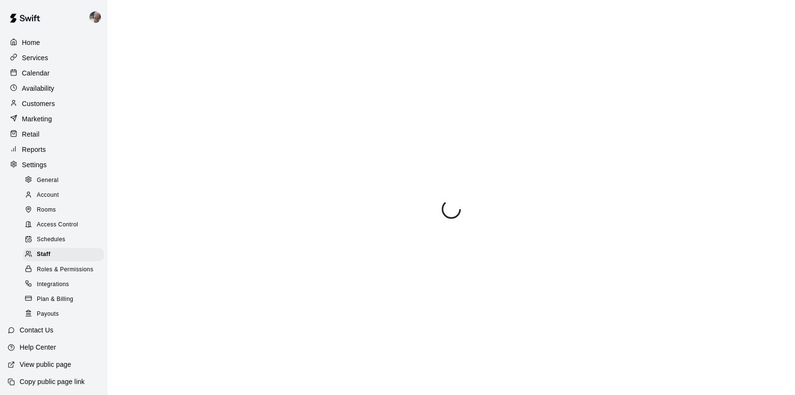
select select "**"
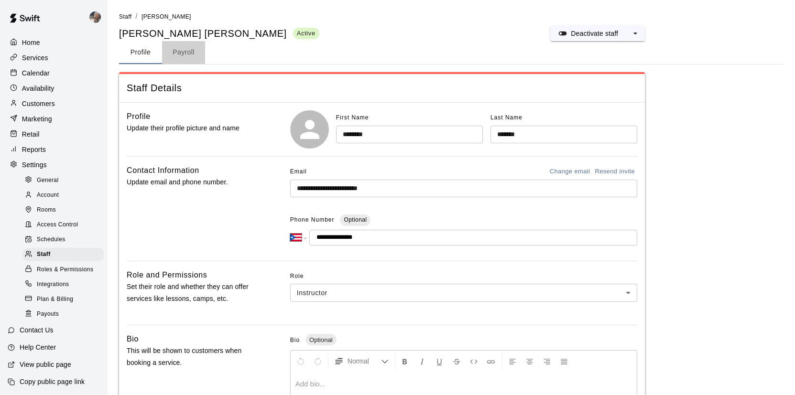
click at [186, 57] on button "Payroll" at bounding box center [183, 52] width 43 height 23
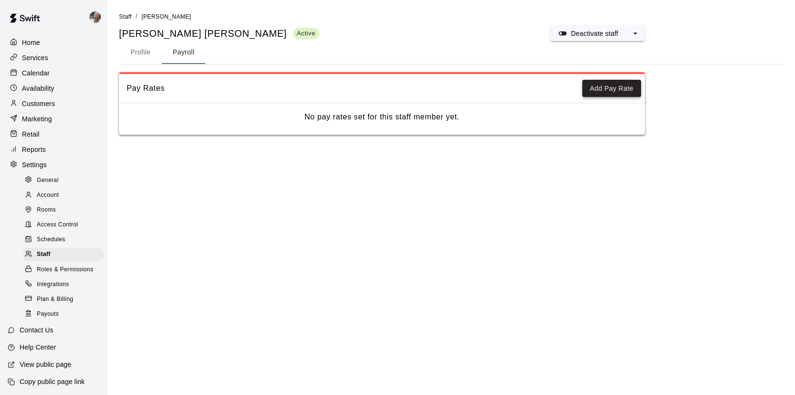
click at [588, 89] on button "Add Pay Rate" at bounding box center [611, 89] width 59 height 18
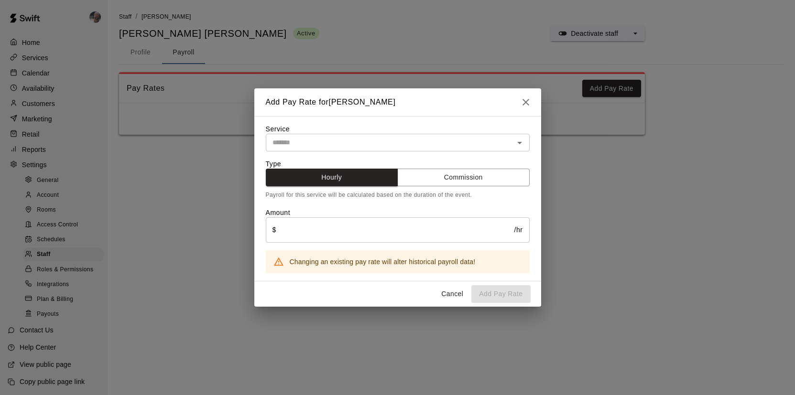
click at [381, 137] on input "text" at bounding box center [390, 143] width 242 height 12
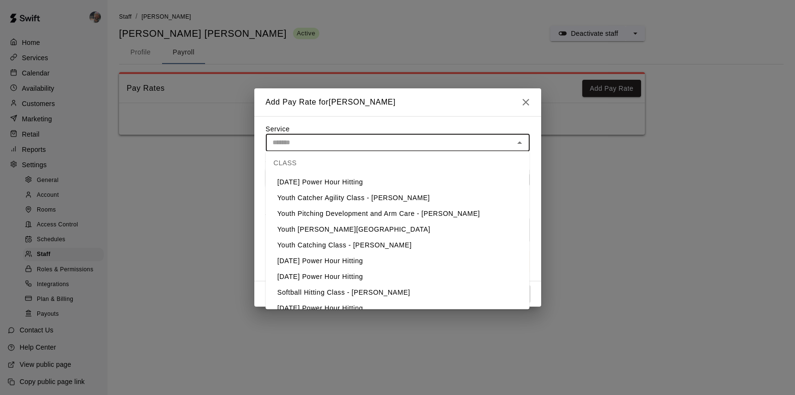
scroll to position [273, 0]
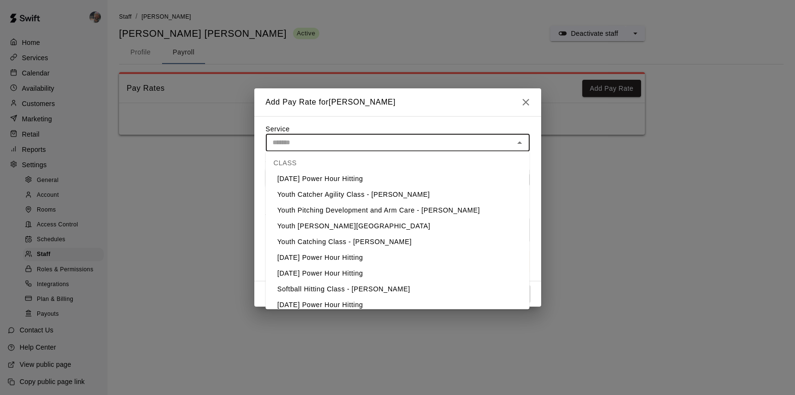
click at [382, 193] on li "Youth Catcher Agility Class - [PERSON_NAME]" at bounding box center [398, 195] width 264 height 16
type input "**********"
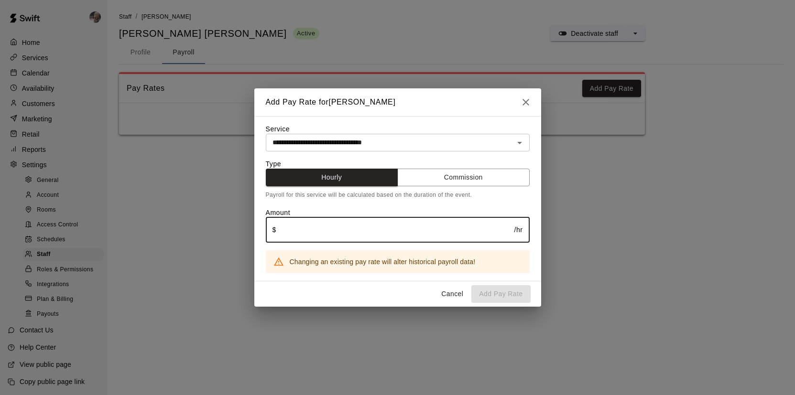
click at [401, 235] on input "text" at bounding box center [395, 230] width 238 height 25
type input "**"
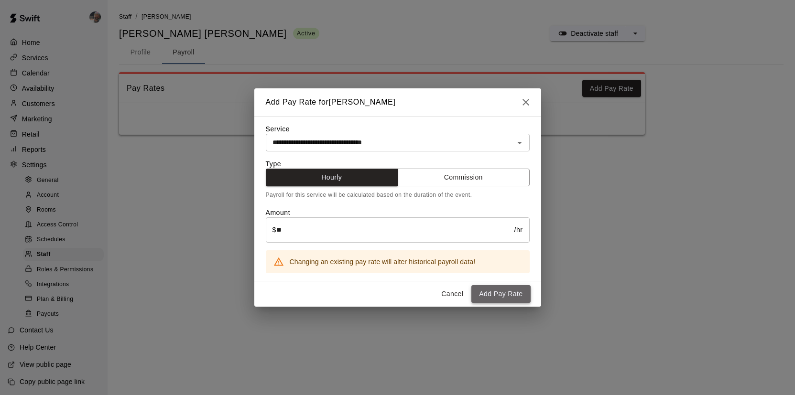
click at [520, 297] on button "Add Pay Rate" at bounding box center [500, 294] width 59 height 18
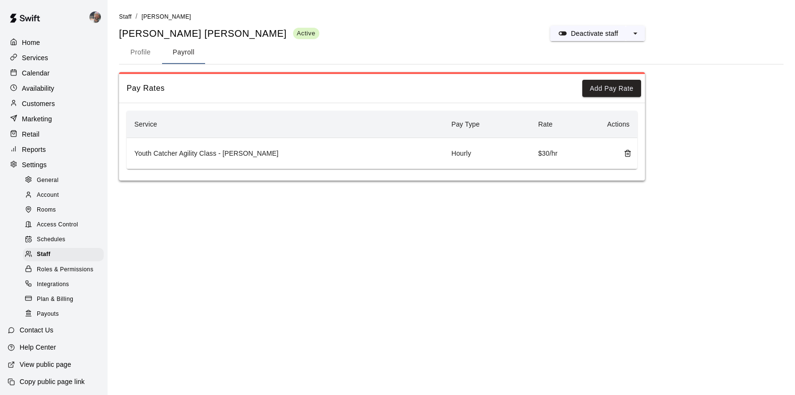
click at [151, 55] on button "Profile" at bounding box center [140, 52] width 43 height 23
select select "**"
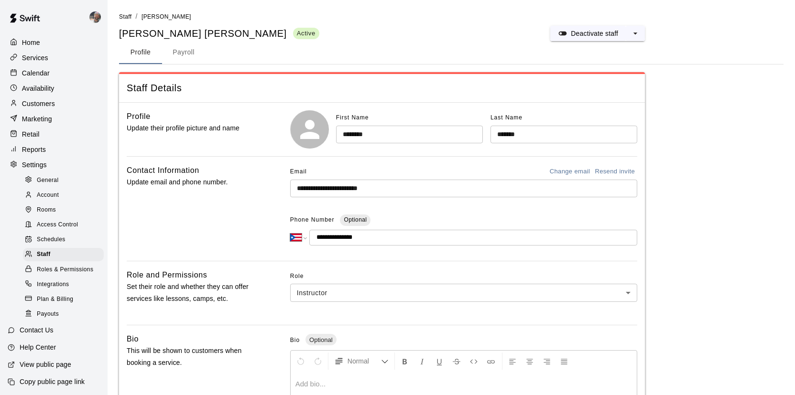
drag, startPoint x: 367, startPoint y: 240, endPoint x: 327, endPoint y: 240, distance: 40.2
click at [327, 240] on input "**********" at bounding box center [473, 238] width 328 height 16
click at [85, 250] on div "Staff" at bounding box center [63, 254] width 81 height 13
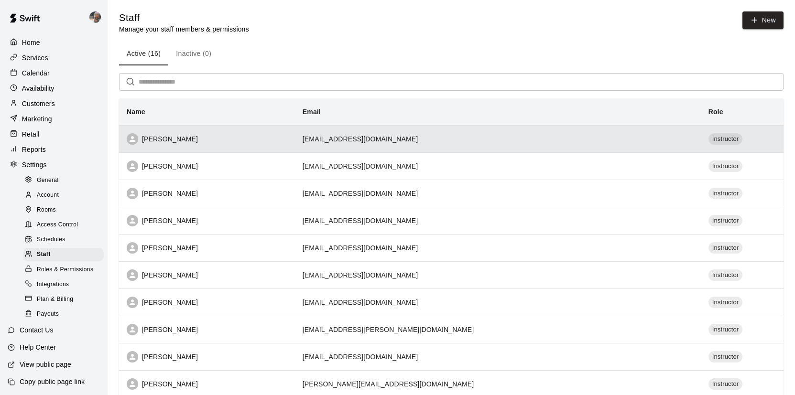
click at [213, 147] on th "[PERSON_NAME]" at bounding box center [207, 138] width 176 height 27
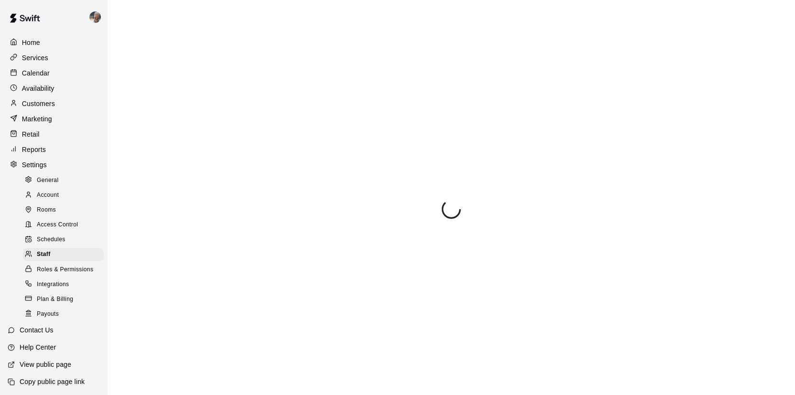
select select "**"
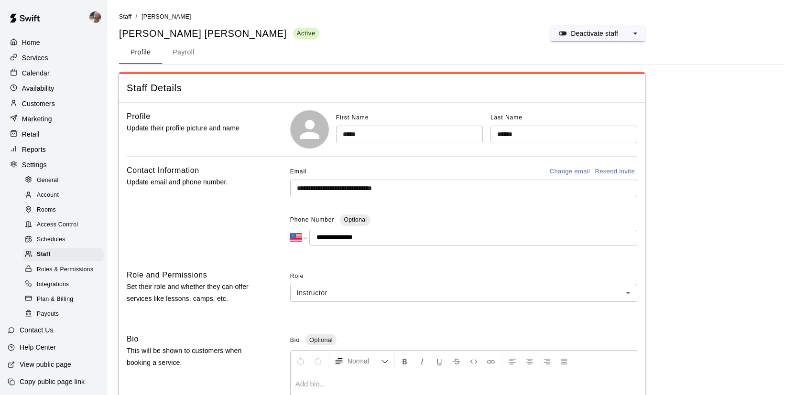
click at [195, 54] on button "Payroll" at bounding box center [183, 52] width 43 height 23
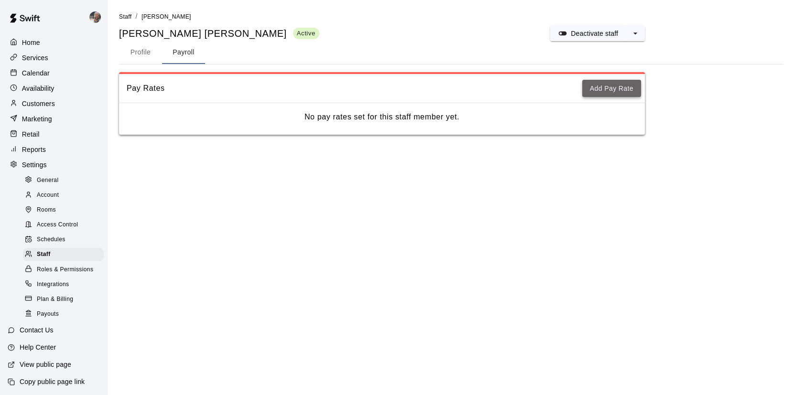
click at [585, 91] on button "Add Pay Rate" at bounding box center [611, 89] width 59 height 18
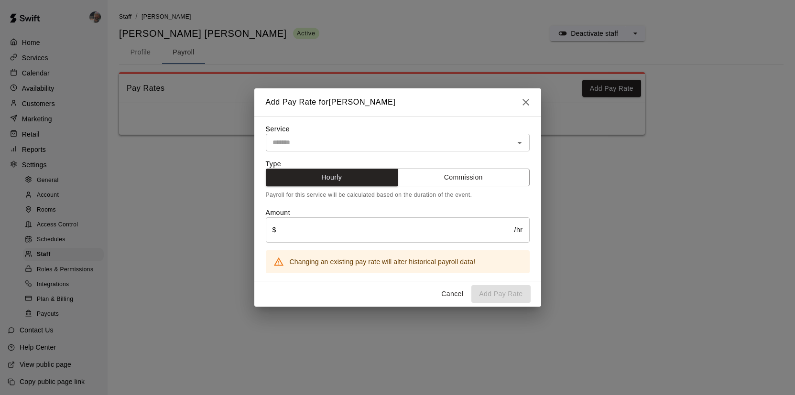
click at [335, 144] on input "text" at bounding box center [390, 143] width 242 height 12
click at [308, 142] on input "text" at bounding box center [390, 143] width 242 height 12
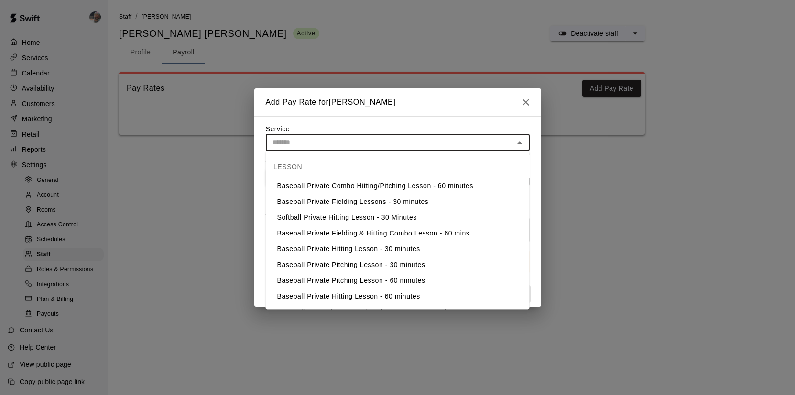
click at [342, 291] on li "Baseball Private Hitting Lesson - 60 minutes" at bounding box center [398, 297] width 264 height 16
type input "**********"
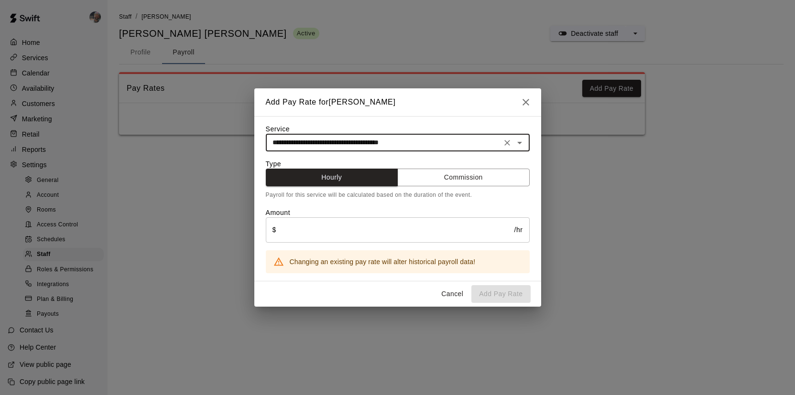
click at [359, 237] on input "text" at bounding box center [395, 230] width 238 height 25
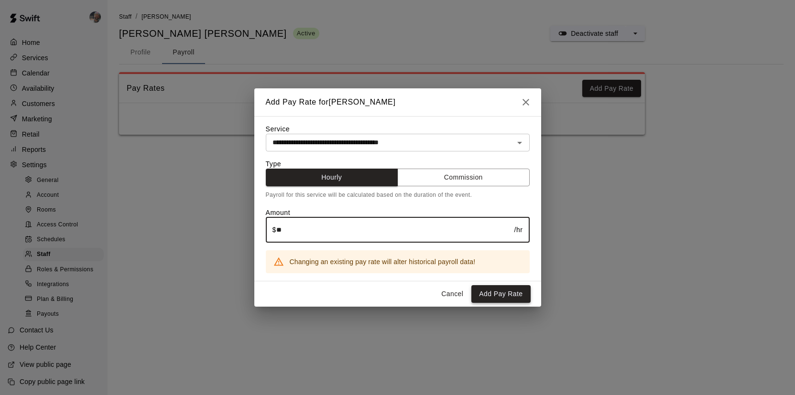
type input "**"
click at [482, 289] on button "Add Pay Rate" at bounding box center [500, 294] width 59 height 18
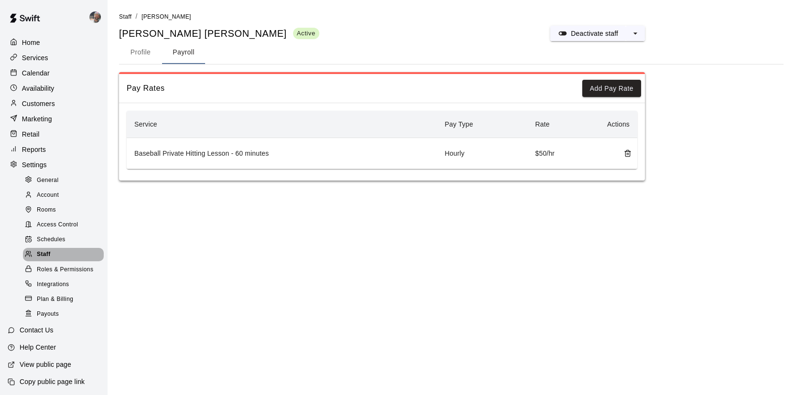
click at [44, 255] on span "Staff" at bounding box center [44, 255] width 14 height 10
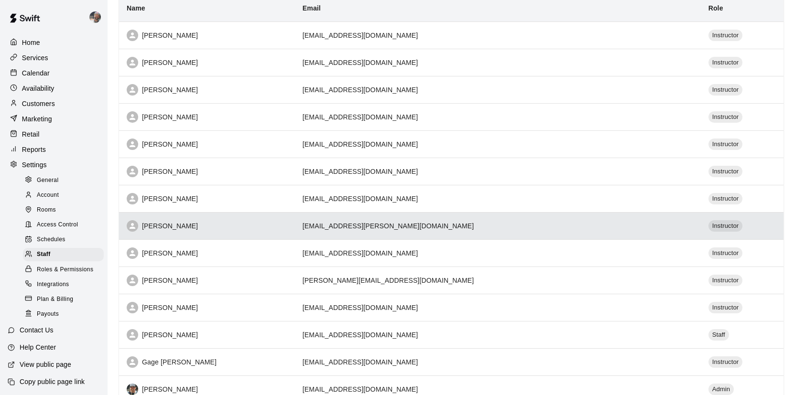
scroll to position [112, 0]
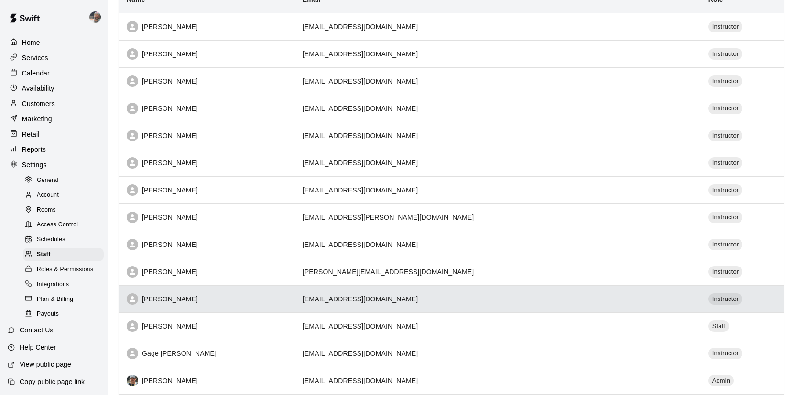
click at [204, 307] on th "[PERSON_NAME]" at bounding box center [207, 298] width 176 height 27
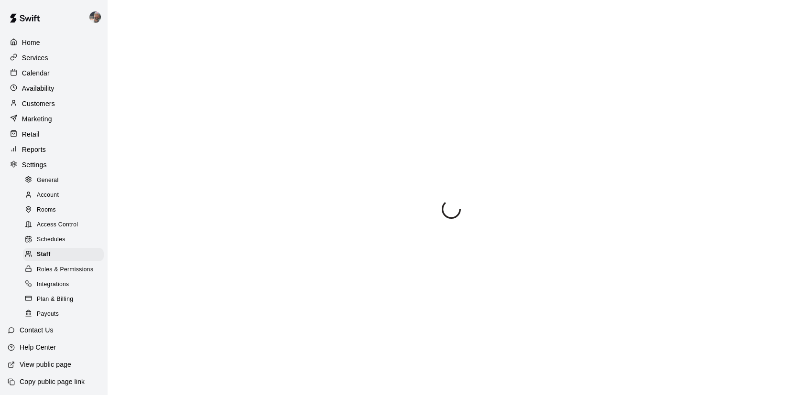
select select "**"
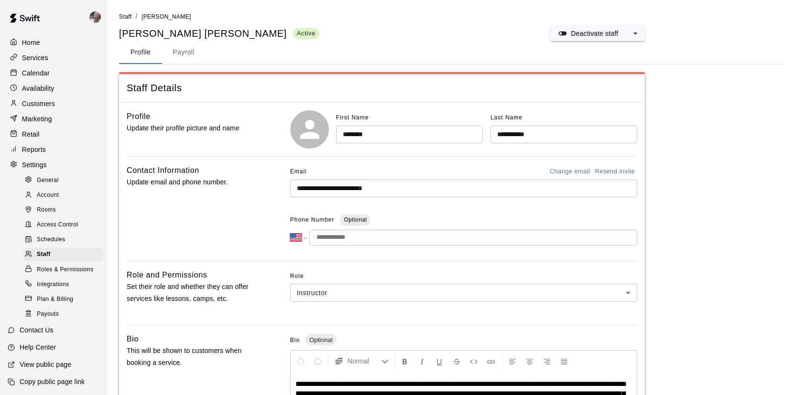
scroll to position [42, 0]
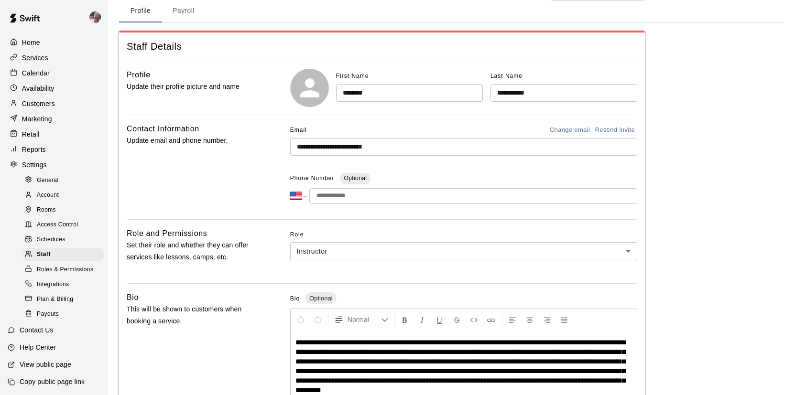
click at [365, 194] on input "tel" at bounding box center [473, 196] width 328 height 16
click at [335, 211] on div "**********" at bounding box center [463, 167] width 347 height 89
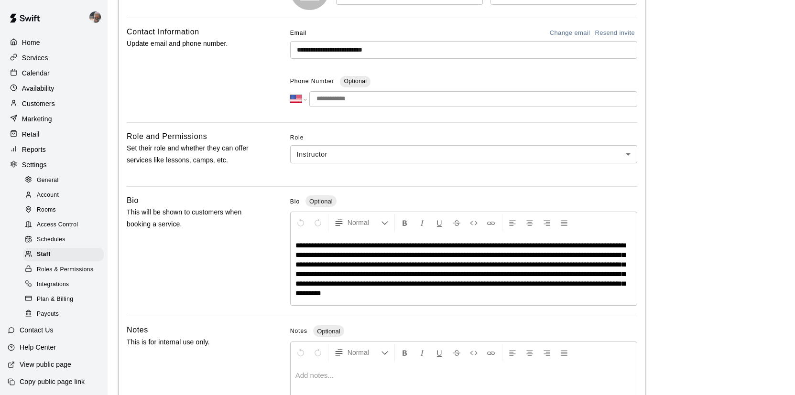
scroll to position [0, 0]
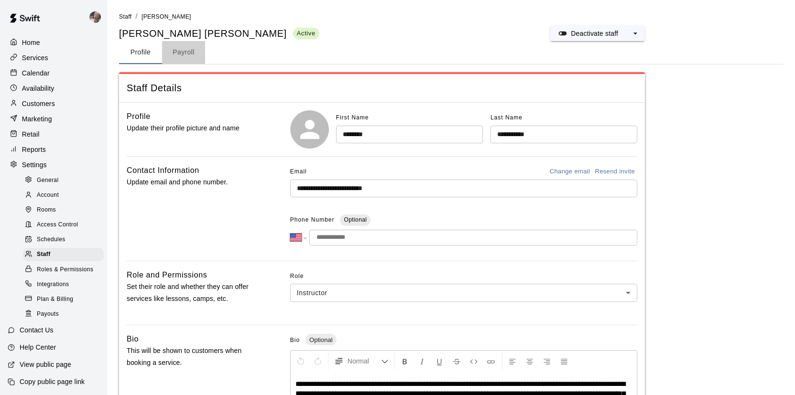
click at [191, 53] on button "Payroll" at bounding box center [183, 52] width 43 height 23
